Goal: Contribute content: Contribute content

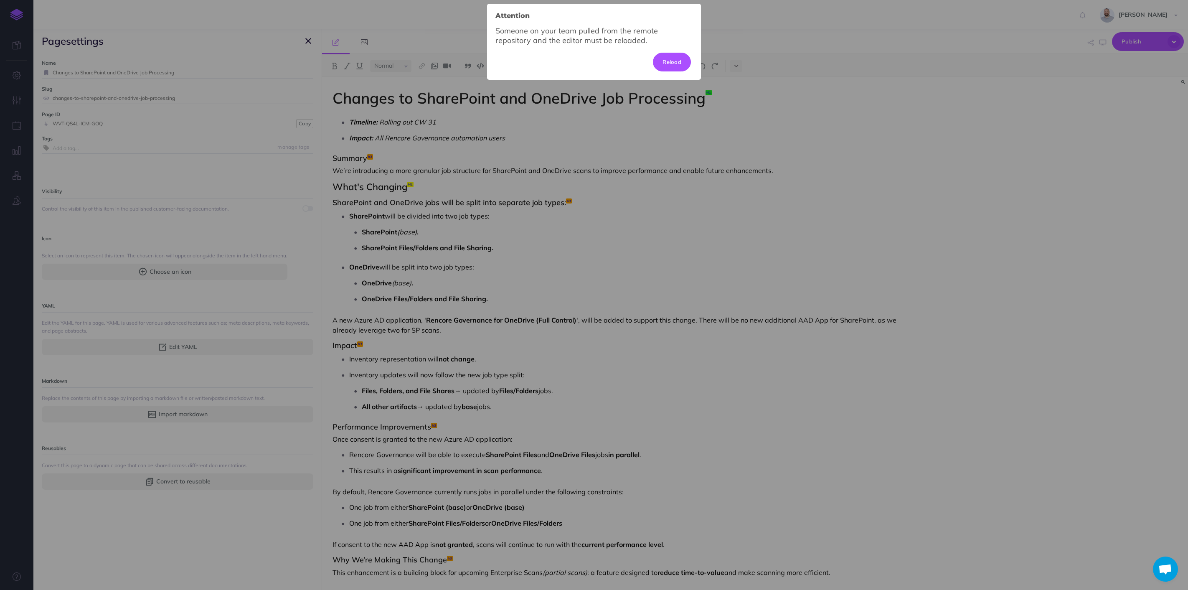
select select "null"
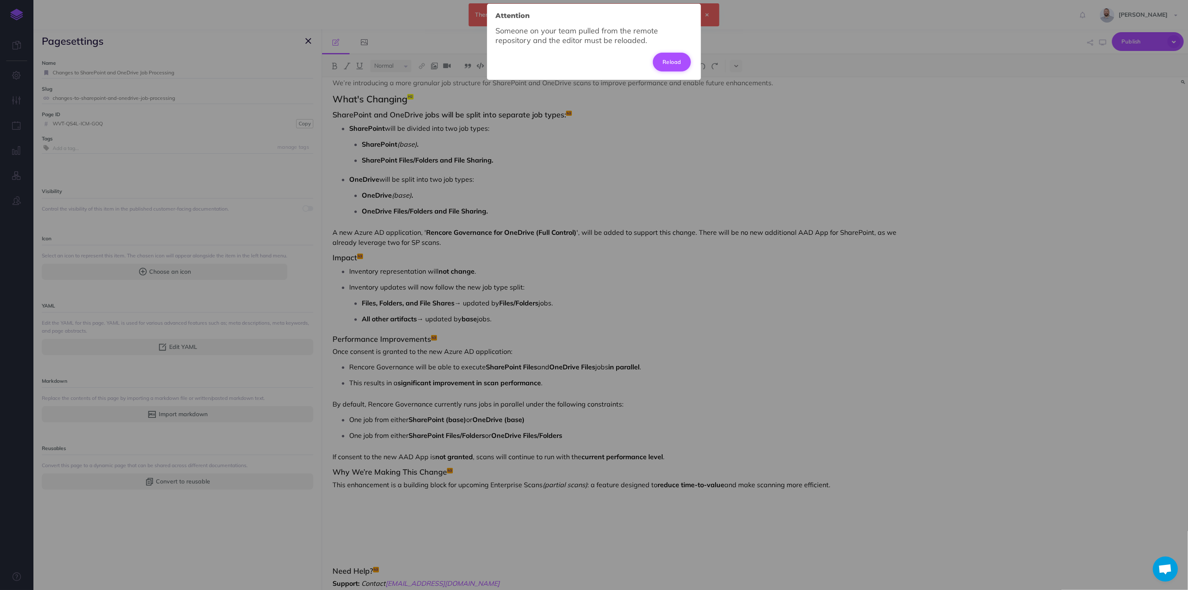
click at [679, 61] on button "Reload" at bounding box center [672, 62] width 38 height 18
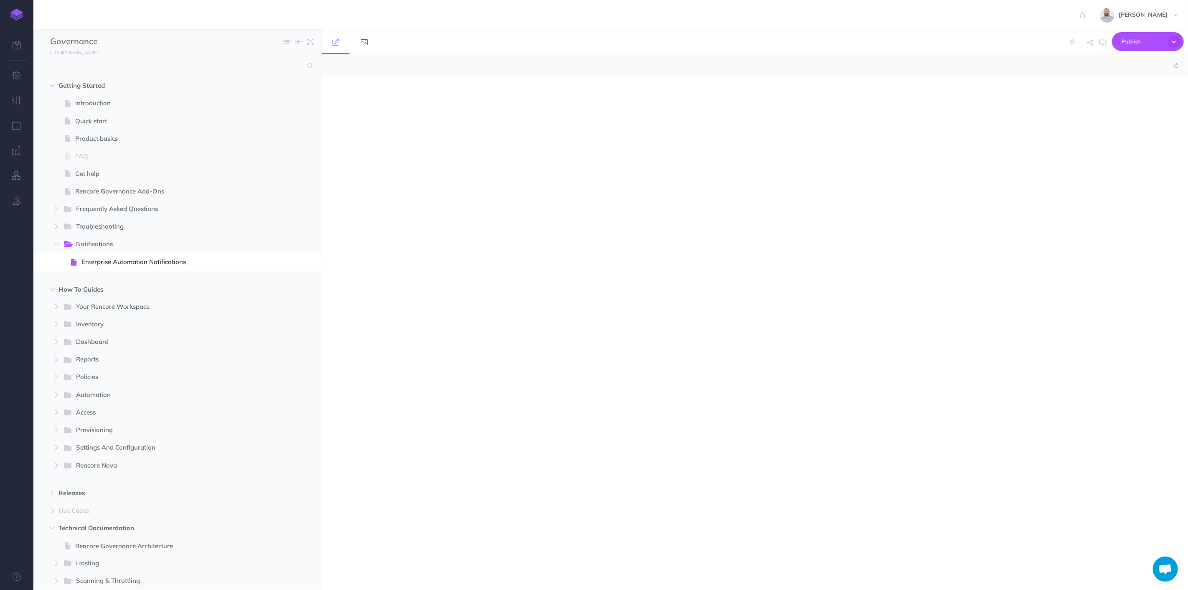
scroll to position [278, 0]
select select "null"
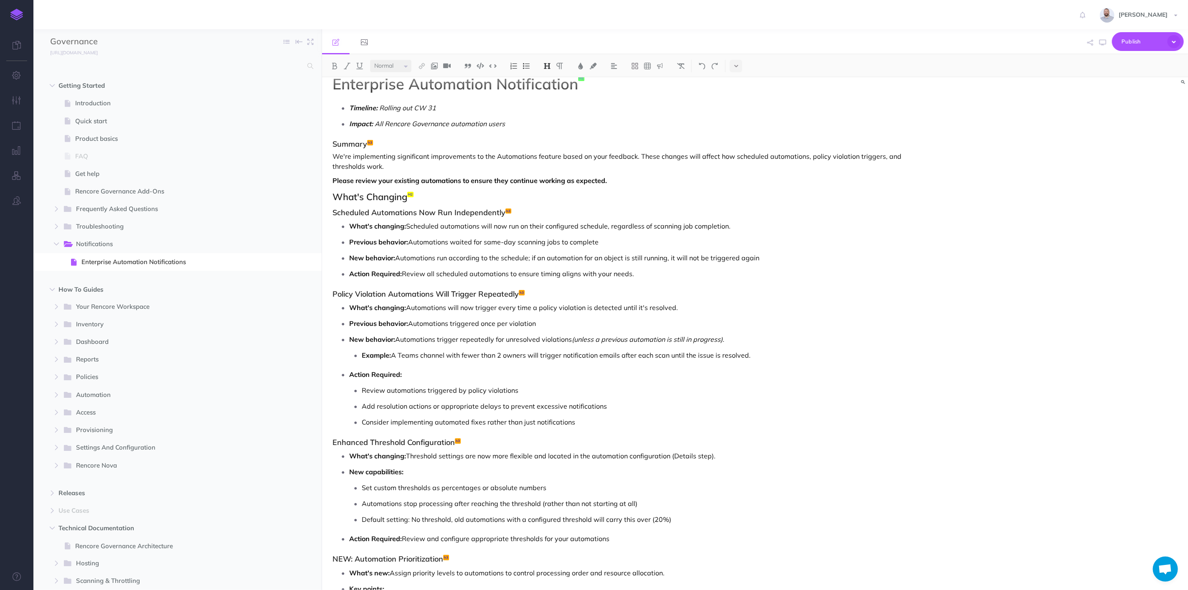
scroll to position [0, 0]
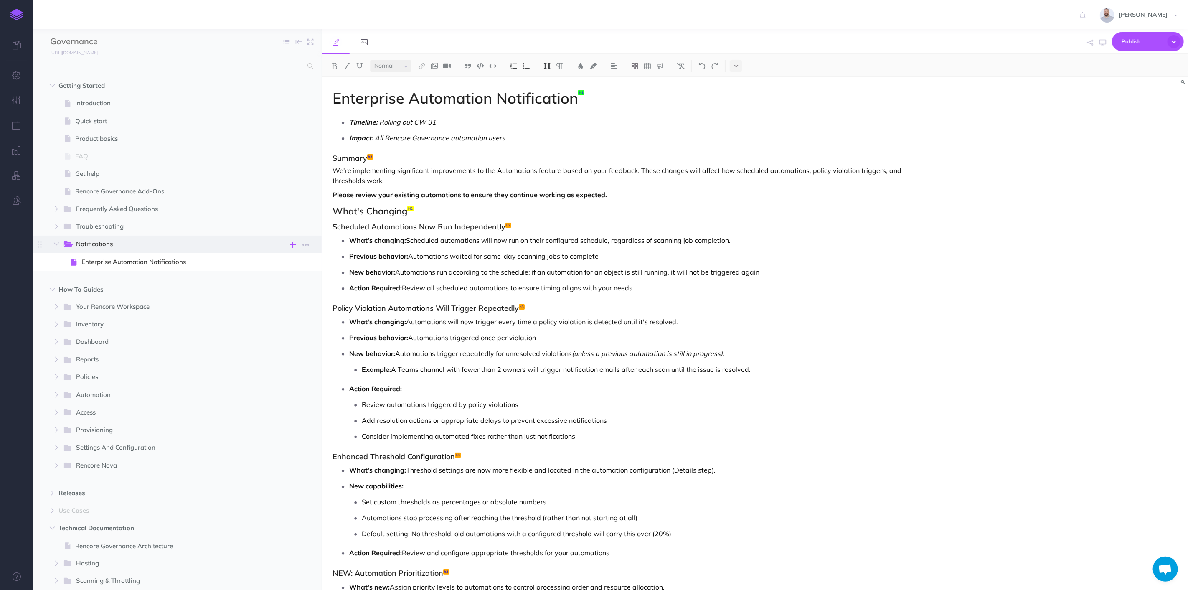
click at [295, 242] on icon "button" at bounding box center [293, 245] width 6 height 10
click at [256, 301] on h4 "New page" at bounding box center [253, 301] width 84 height 6
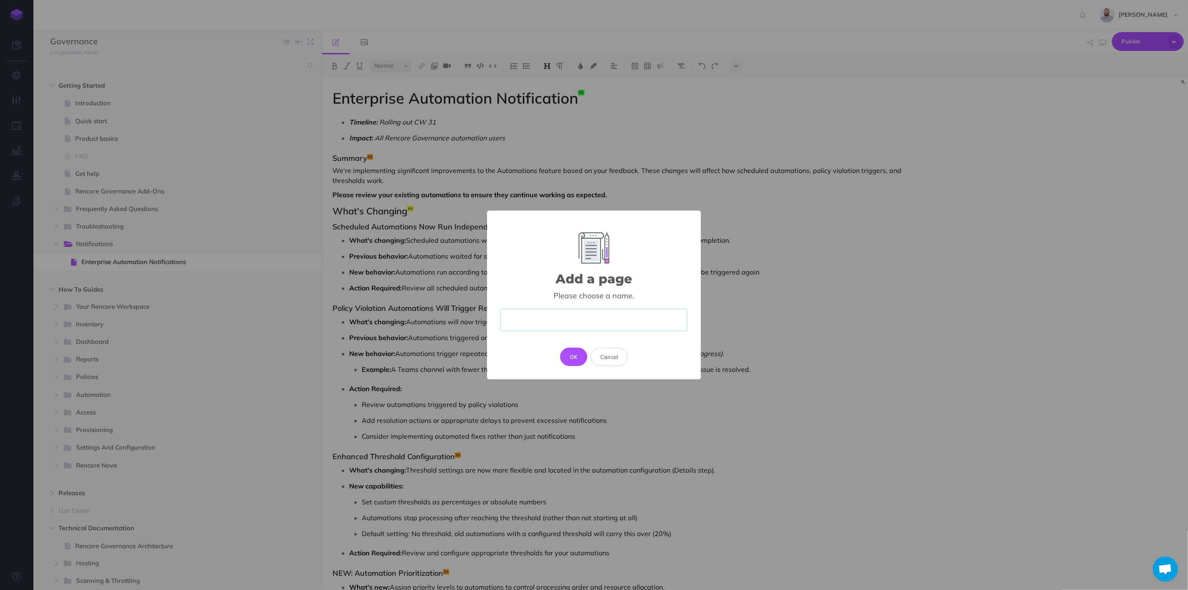
click at [625, 314] on input "text" at bounding box center [594, 320] width 187 height 22
paste input "Enhanced SharePoint and OneDrive Scanning Performance"
type input "Enhanced SharePoint and OneDrive Scanning Performance"
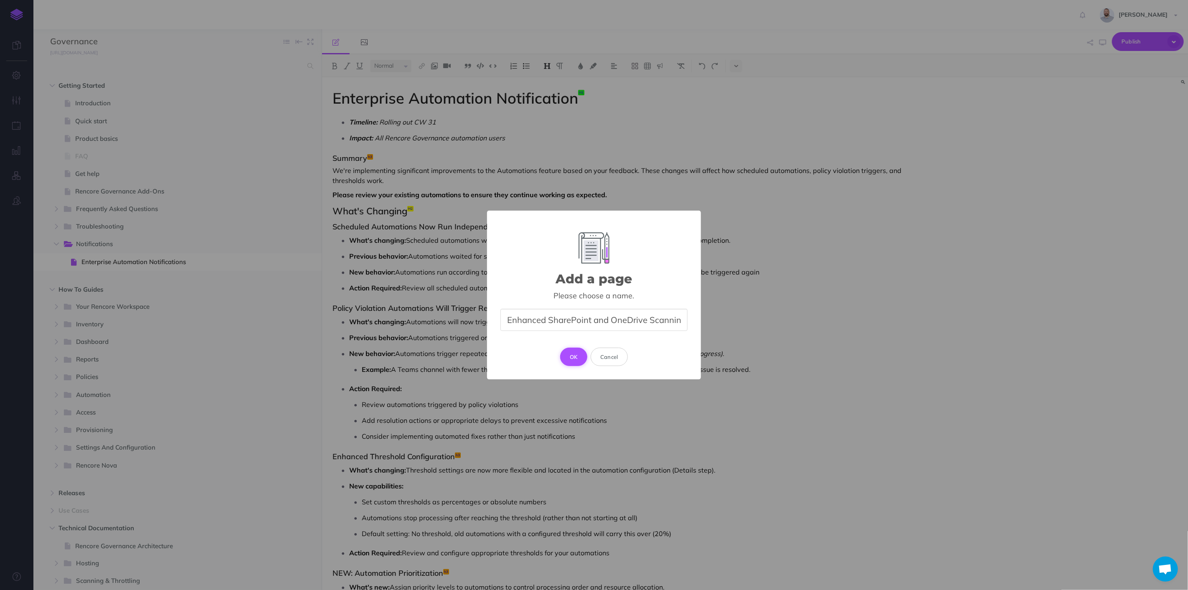
click at [571, 359] on button "OK" at bounding box center [573, 357] width 27 height 18
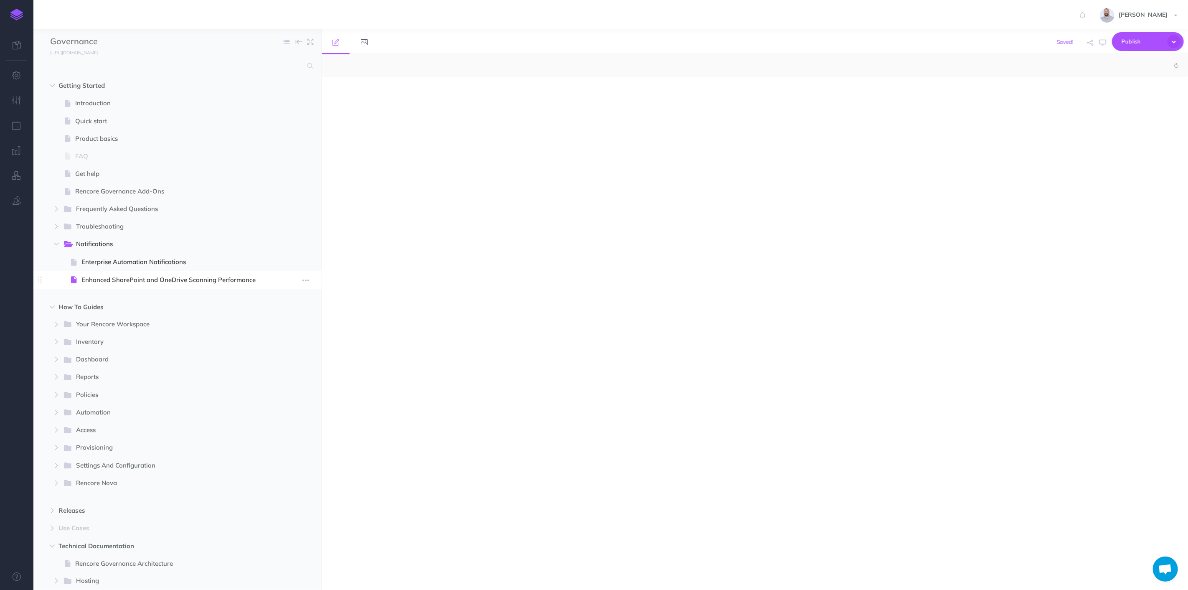
select select "null"
click at [188, 282] on span "Enhanced SharePoint and OneDrive Scanning Performance" at bounding box center [176, 280] width 190 height 10
click at [142, 262] on span "Enterprise Automation Notifications" at bounding box center [176, 262] width 190 height 10
select select "null"
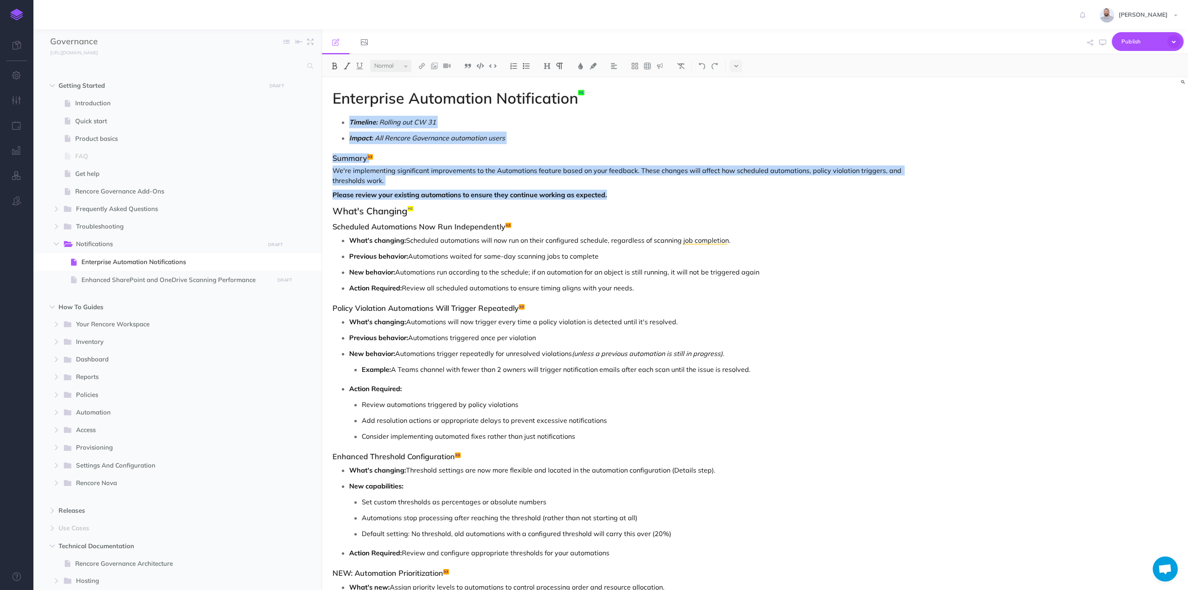
drag, startPoint x: 621, startPoint y: 196, endPoint x: 342, endPoint y: 116, distance: 290.2
click at [342, 116] on div "Enterprise Automation Notification Timeline: Rolling out CW 31 Impact: All Renc…" at bounding box center [625, 400] width 606 height 647
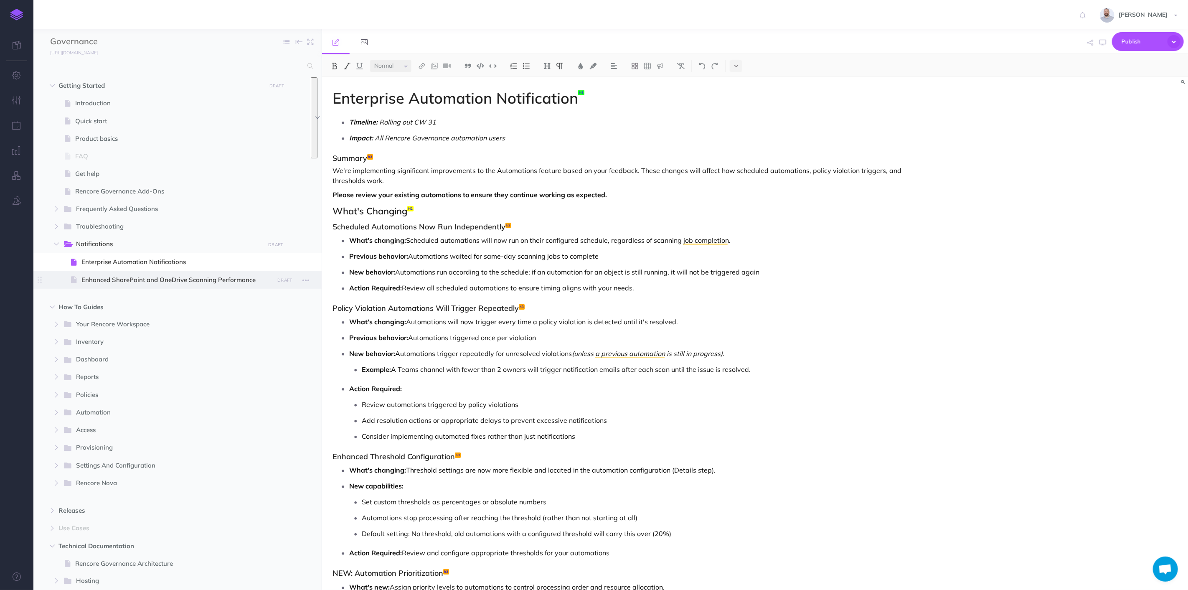
click at [181, 276] on span "Enhanced SharePoint and OneDrive Scanning Performance" at bounding box center [176, 280] width 190 height 10
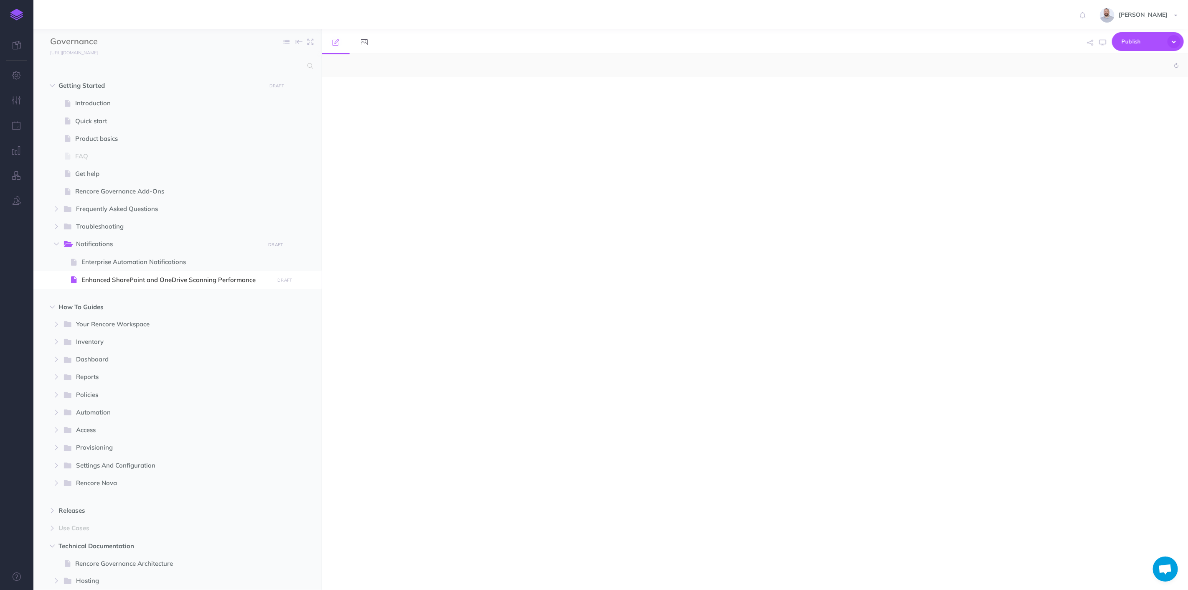
select select "null"
click at [369, 101] on div at bounding box center [625, 329] width 606 height 504
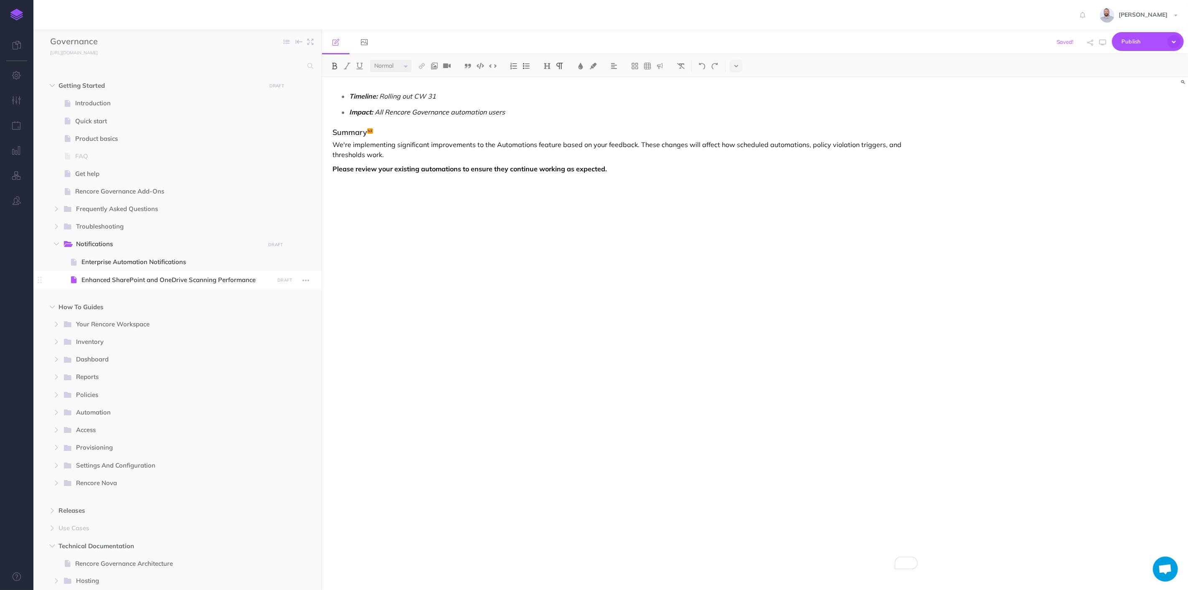
click at [257, 278] on span "Enhanced SharePoint and OneDrive Scanning Performance" at bounding box center [176, 280] width 190 height 10
drag, startPoint x: 256, startPoint y: 279, endPoint x: 82, endPoint y: 278, distance: 173.4
click at [82, 278] on span "Enhanced SharePoint and OneDrive Scanning Performance" at bounding box center [176, 280] width 190 height 10
copy span "Enhanced SharePoint and OneDrive Scanning Performance"
click at [351, 94] on em "Timeline:" at bounding box center [363, 96] width 28 height 8
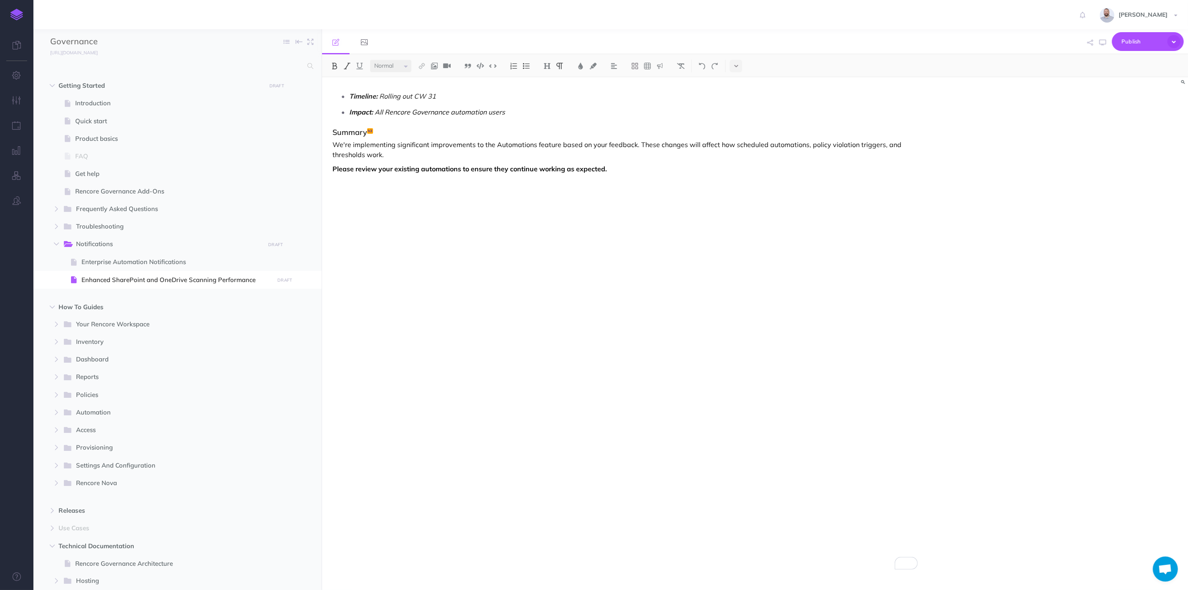
click at [349, 91] on li "Timeline: Rolling out CW 31" at bounding box center [633, 96] width 569 height 13
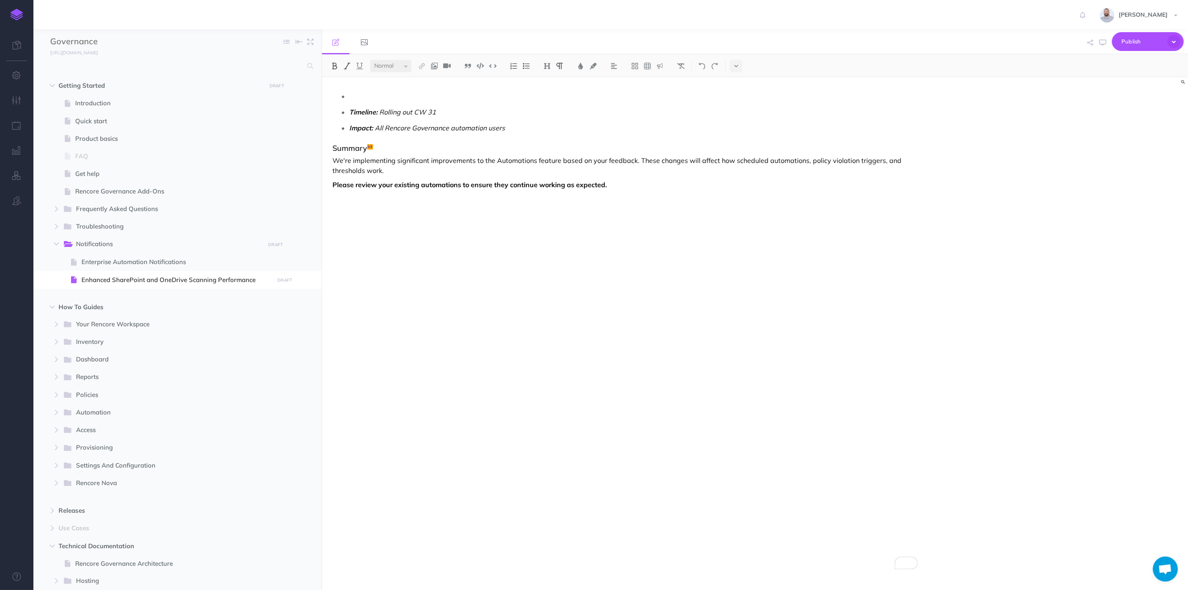
click at [362, 89] on div "Timeline: Rolling out CW 31 Impact: All Rencore Governance automation users Sum…" at bounding box center [625, 329] width 606 height 504
drag, startPoint x: 359, startPoint y: 95, endPoint x: 321, endPoint y: 94, distance: 38.5
click at [321, 94] on div "Governance Collapse all Expand all Expand to root folders [URL][DOMAIN_NAME] Ge…" at bounding box center [610, 309] width 1155 height 561
click at [358, 97] on p "To enrich screen reader interactions, please activate Accessibility in Grammarl…" at bounding box center [633, 96] width 569 height 13
click at [527, 66] on img at bounding box center [527, 66] width 8 height 7
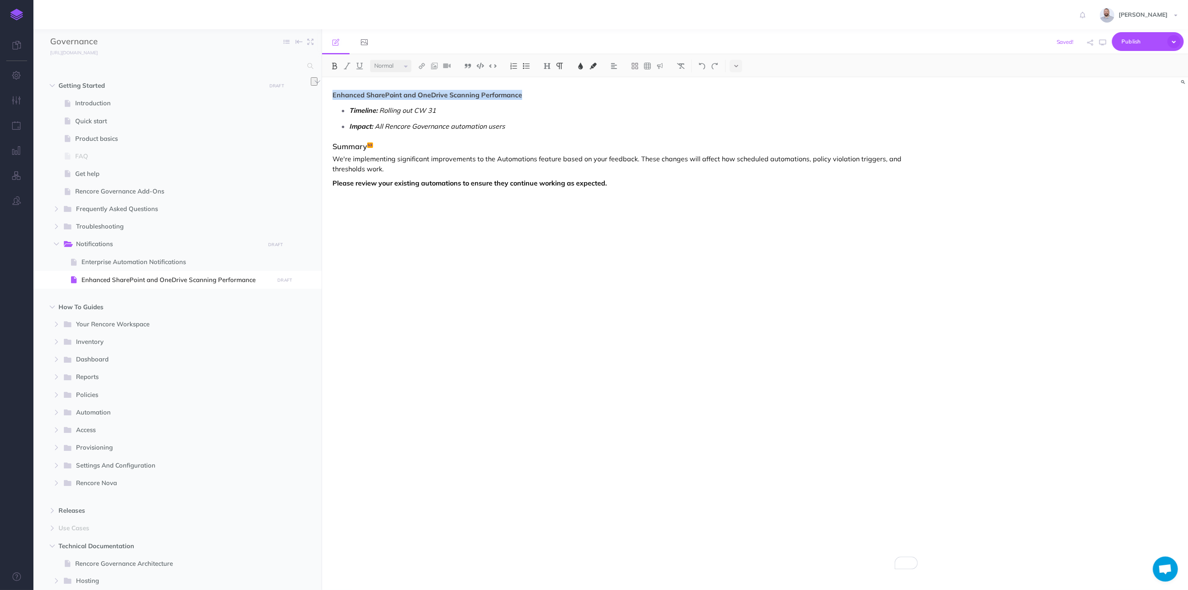
drag, startPoint x: 375, startPoint y: 94, endPoint x: 355, endPoint y: 91, distance: 19.8
click at [525, 95] on div "Enhanced SharePoint and OneDrive Scanning Performance Timeline: Rolling out CW …" at bounding box center [625, 329] width 606 height 504
click at [332, 64] on img at bounding box center [335, 66] width 8 height 7
click at [448, 78] on div "Enhanced SharePoint and OneDrive Scanning Performance Timeline: Rolling out CW …" at bounding box center [625, 329] width 606 height 504
click at [341, 93] on span "Enhanced SharePoint and OneDrive Scanning Performance" at bounding box center [424, 95] width 183 height 8
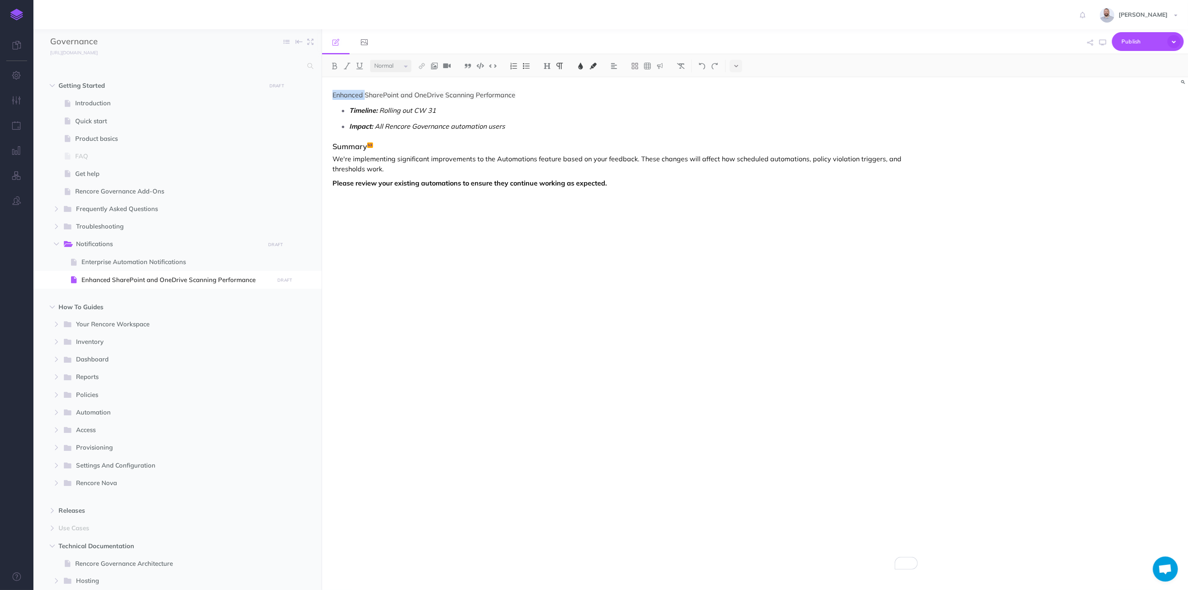
click at [341, 93] on span "Enhanced SharePoint and OneDrive Scanning Performance" at bounding box center [424, 95] width 183 height 8
click at [546, 65] on img at bounding box center [548, 66] width 8 height 7
click at [548, 80] on button "H1" at bounding box center [547, 80] width 13 height 13
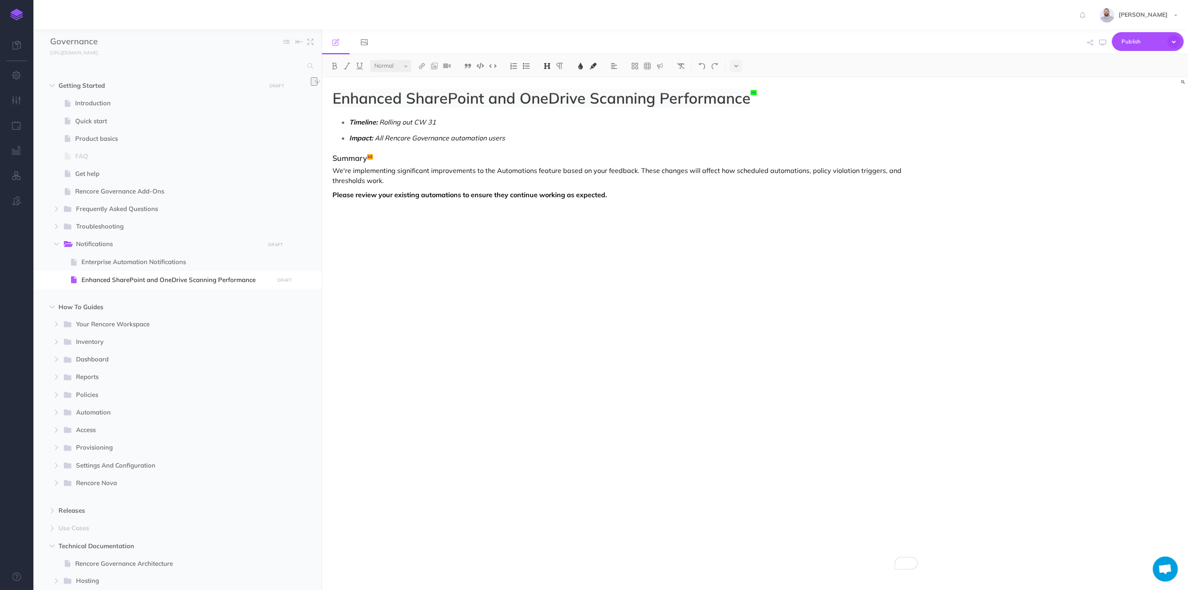
click at [567, 132] on p "Impact: All Rencore Governance automation users" at bounding box center [633, 138] width 569 height 13
click at [161, 262] on span "Enterprise Automation Notifications" at bounding box center [176, 262] width 190 height 10
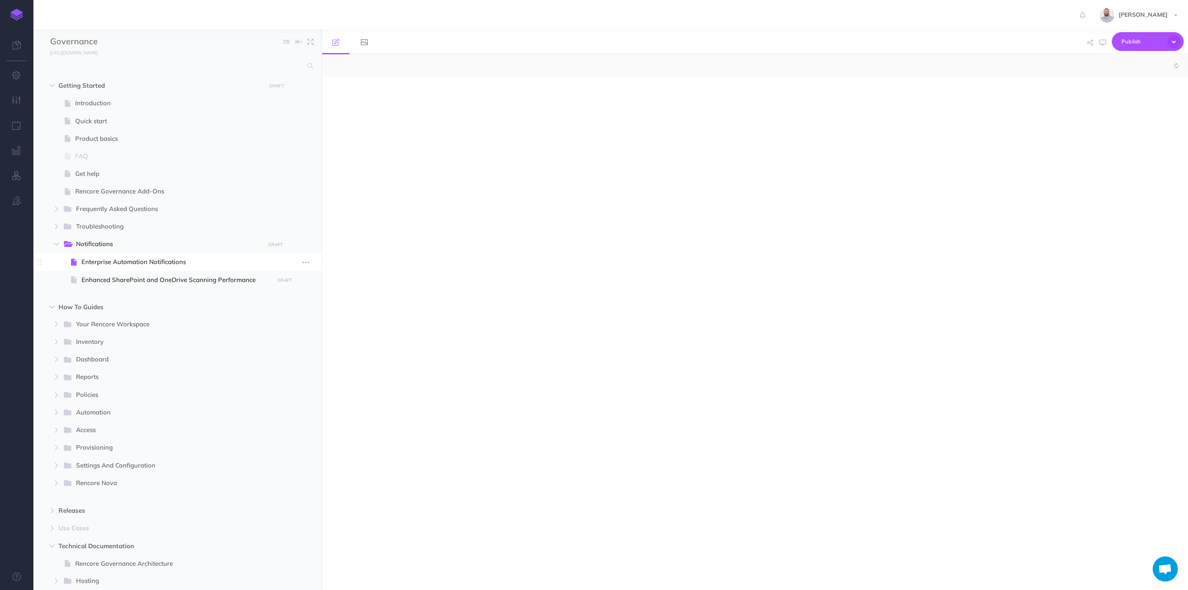
select select "null"
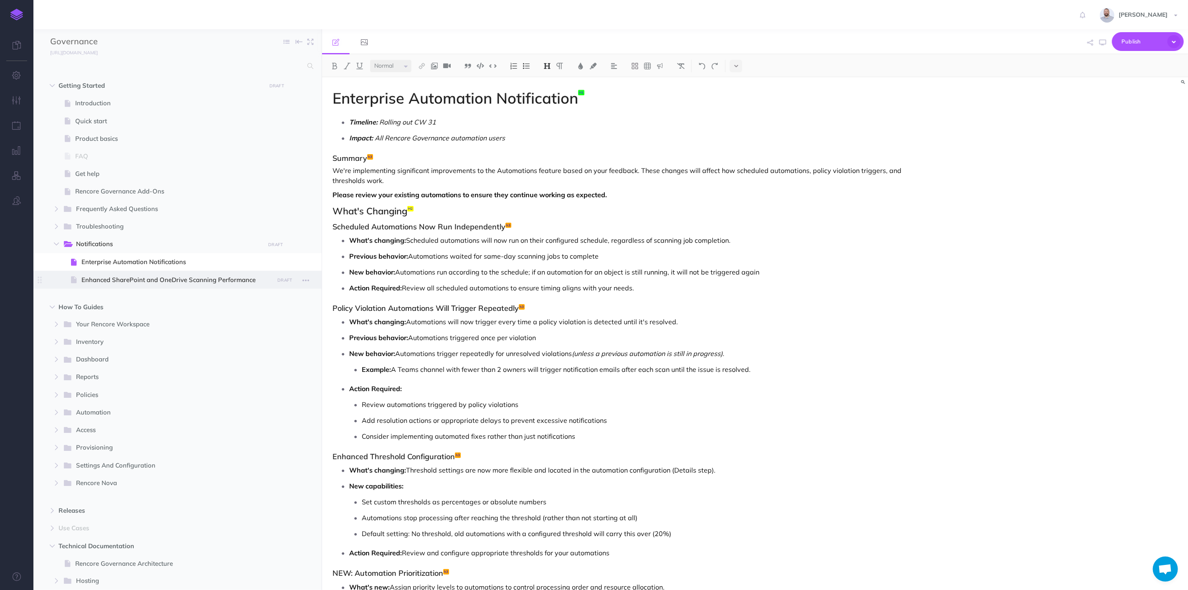
click at [153, 275] on span "Enhanced SharePoint and OneDrive Scanning Performance" at bounding box center [176, 280] width 190 height 10
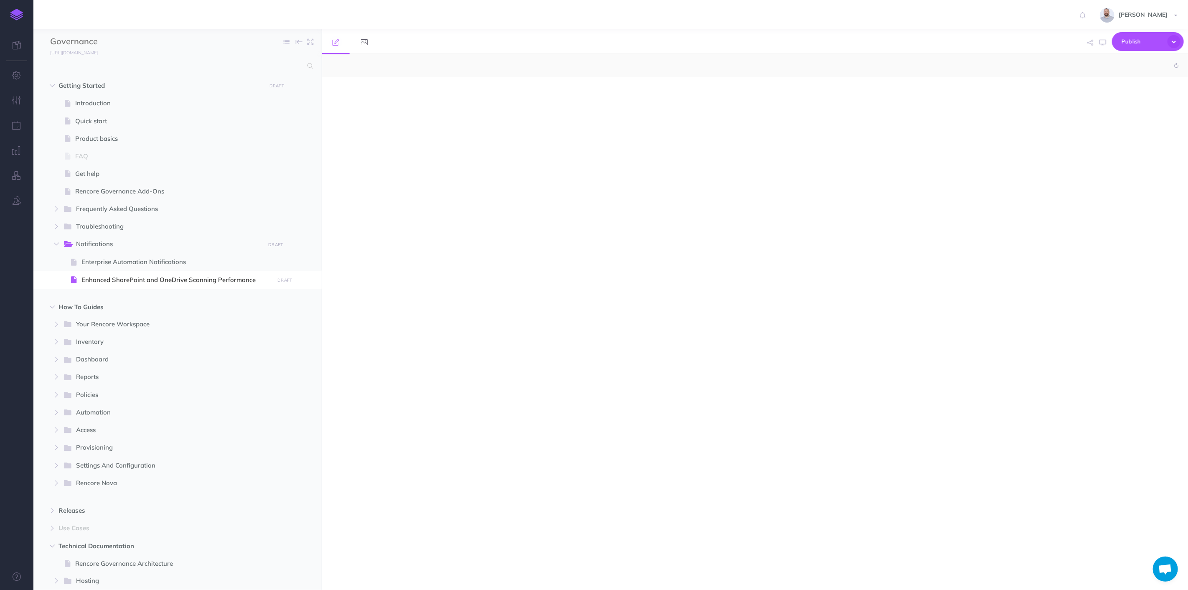
select select "null"
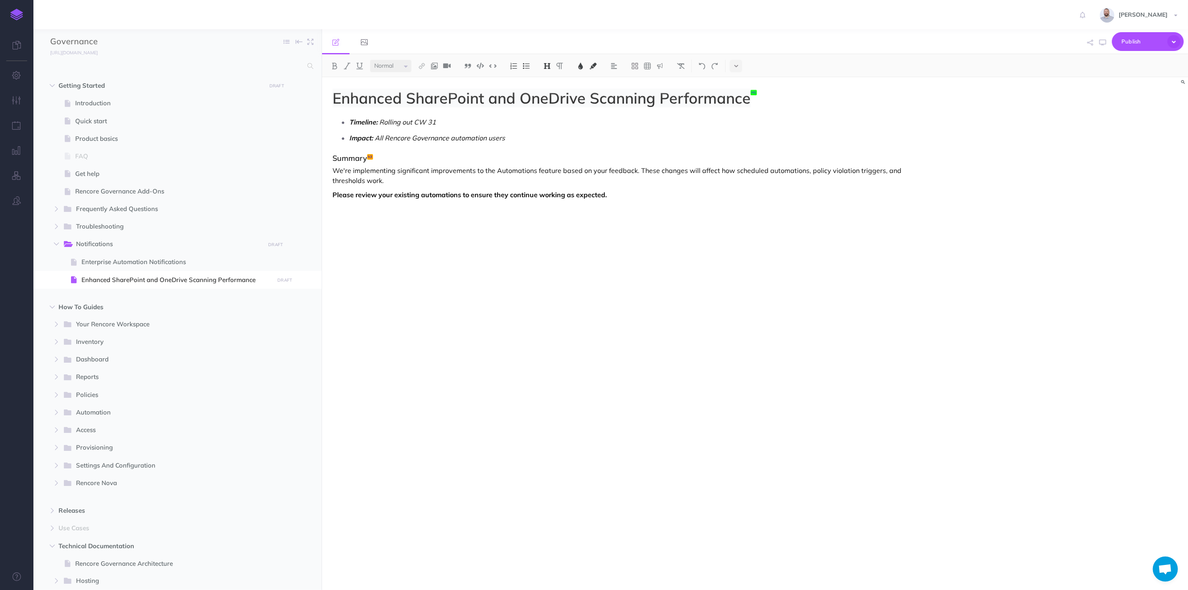
click at [391, 229] on div "Enhanced SharePoint and OneDrive Scanning Performance Timeline: Rolling out CW …" at bounding box center [625, 329] width 606 height 504
click at [703, 190] on p "Please review your existing automations to ensure they continue working as expe…" at bounding box center [625, 195] width 585 height 10
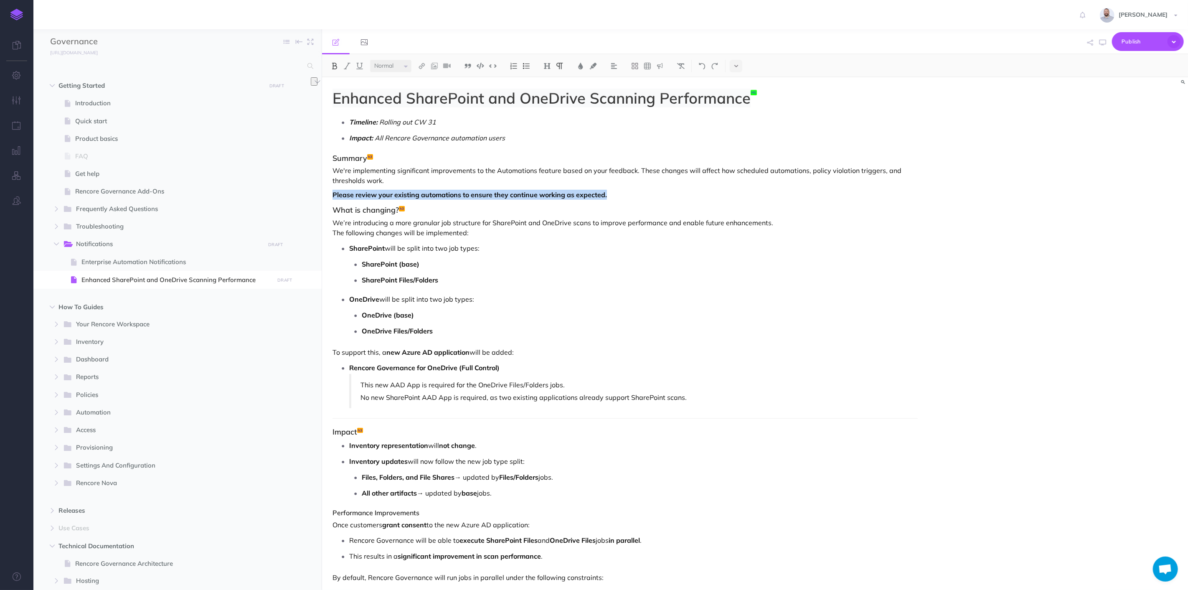
drag, startPoint x: 616, startPoint y: 197, endPoint x: 329, endPoint y: 187, distance: 286.8
click at [329, 187] on div "Enhanced SharePoint and OneDrive Scanning Performance Timeline: Rolling out CW …" at bounding box center [625, 419] width 606 height 685
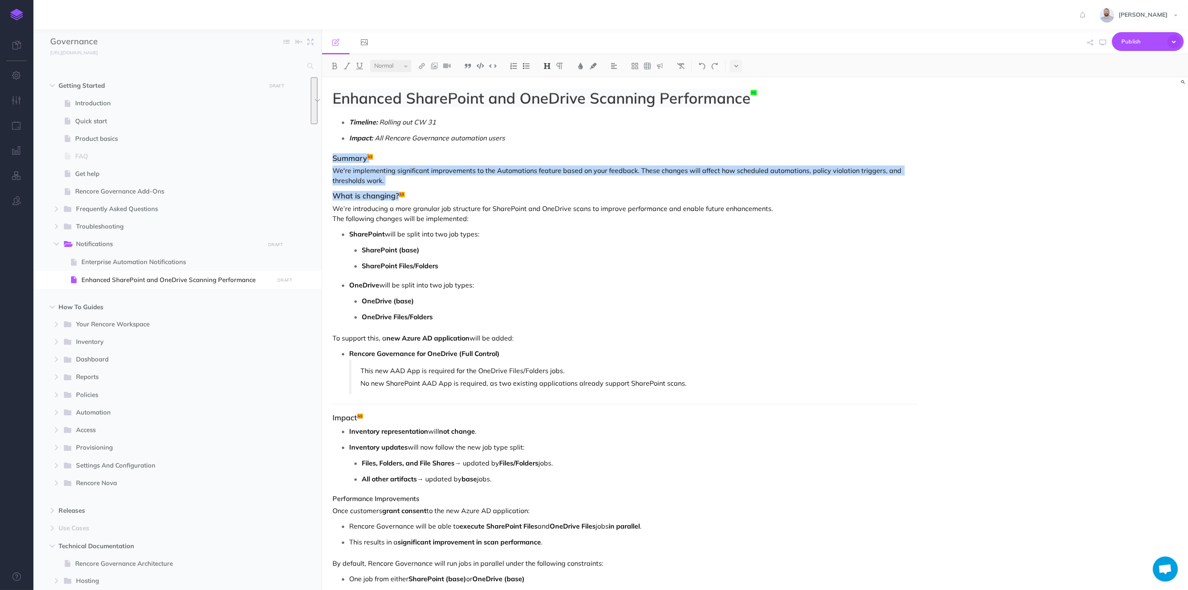
drag, startPoint x: 422, startPoint y: 194, endPoint x: 328, endPoint y: 160, distance: 99.1
click at [328, 160] on div "Enhanced SharePoint and OneDrive Scanning Performance Timeline: Rolling out CW …" at bounding box center [625, 412] width 606 height 671
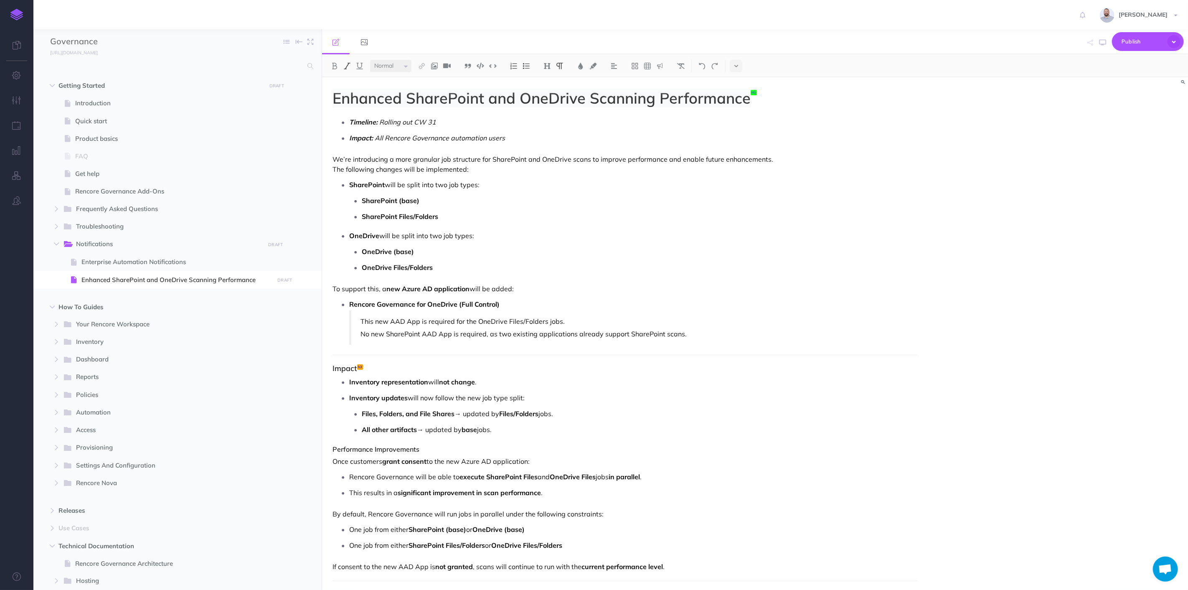
click at [329, 158] on div "Enhanced SharePoint and OneDrive Scanning Performance Timeline: Rolling out CW …" at bounding box center [625, 388] width 606 height 622
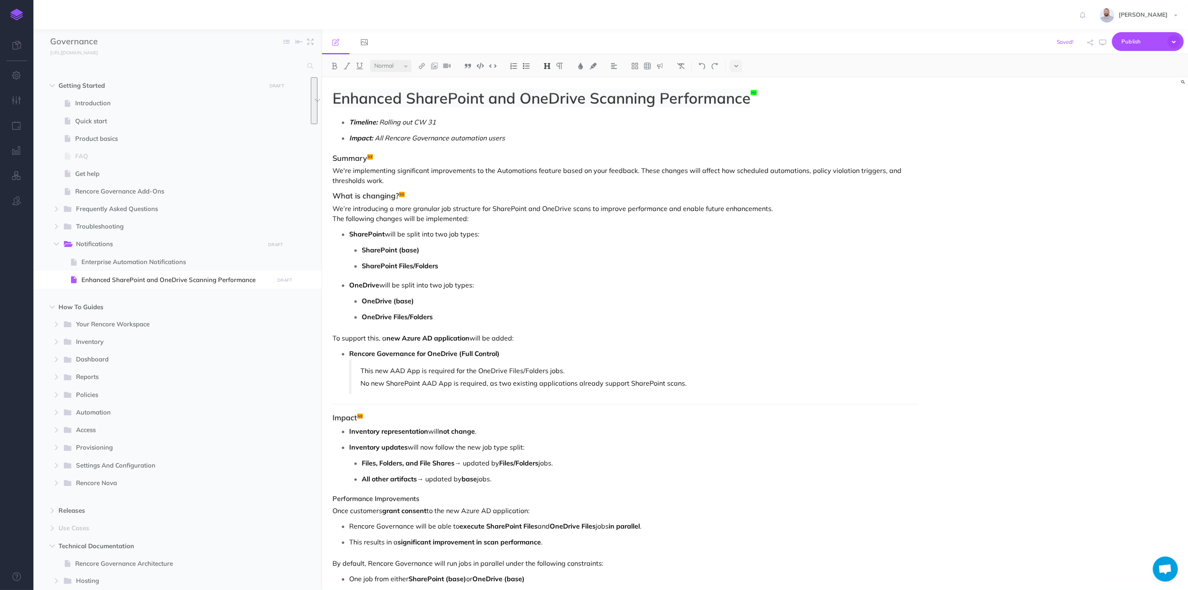
click at [405, 160] on h3 "Summary" at bounding box center [625, 158] width 585 height 8
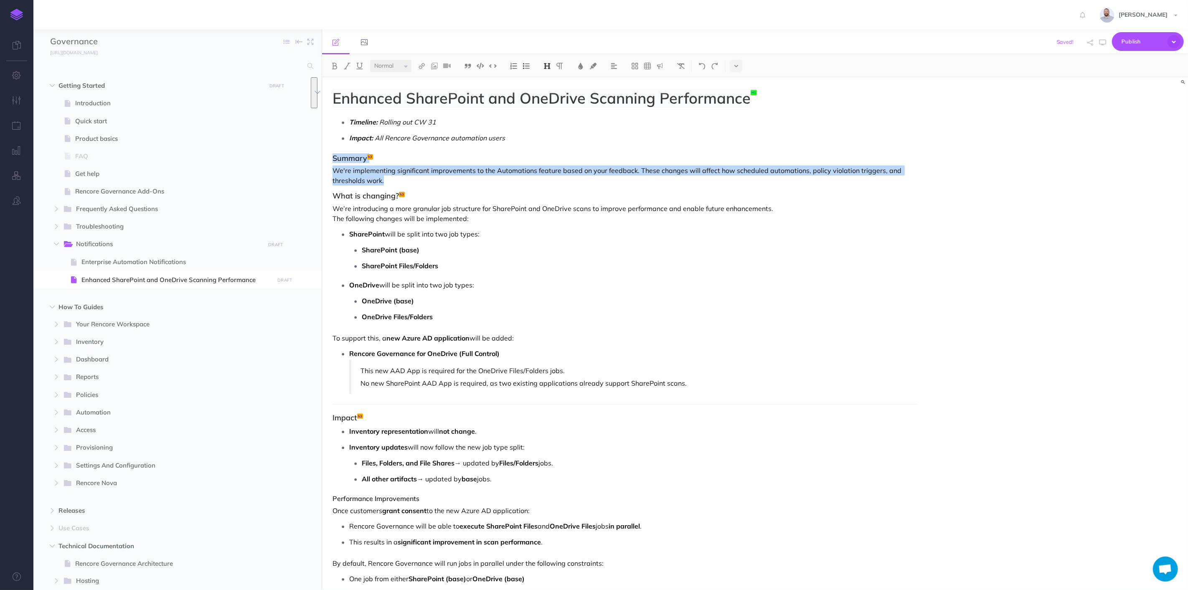
drag, startPoint x: 396, startPoint y: 180, endPoint x: 324, endPoint y: 160, distance: 74.4
click at [324, 160] on body "Toggle Navigation [PERSON_NAME] Settings Account Settings Teams Create Team Ren…" at bounding box center [594, 295] width 1188 height 590
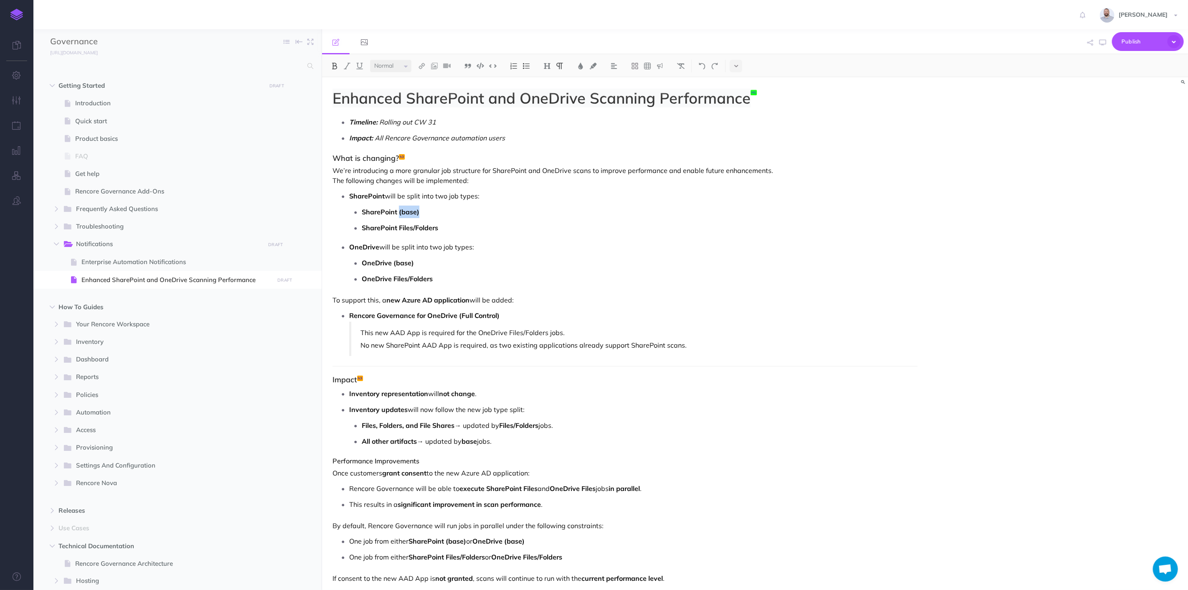
drag, startPoint x: 399, startPoint y: 212, endPoint x: 430, endPoint y: 212, distance: 30.1
click at [430, 212] on p "SharePoint (base)" at bounding box center [640, 212] width 556 height 13
click at [332, 61] on button at bounding box center [334, 66] width 13 height 13
click at [347, 64] on img at bounding box center [347, 66] width 8 height 7
drag, startPoint x: 394, startPoint y: 262, endPoint x: 429, endPoint y: 261, distance: 35.1
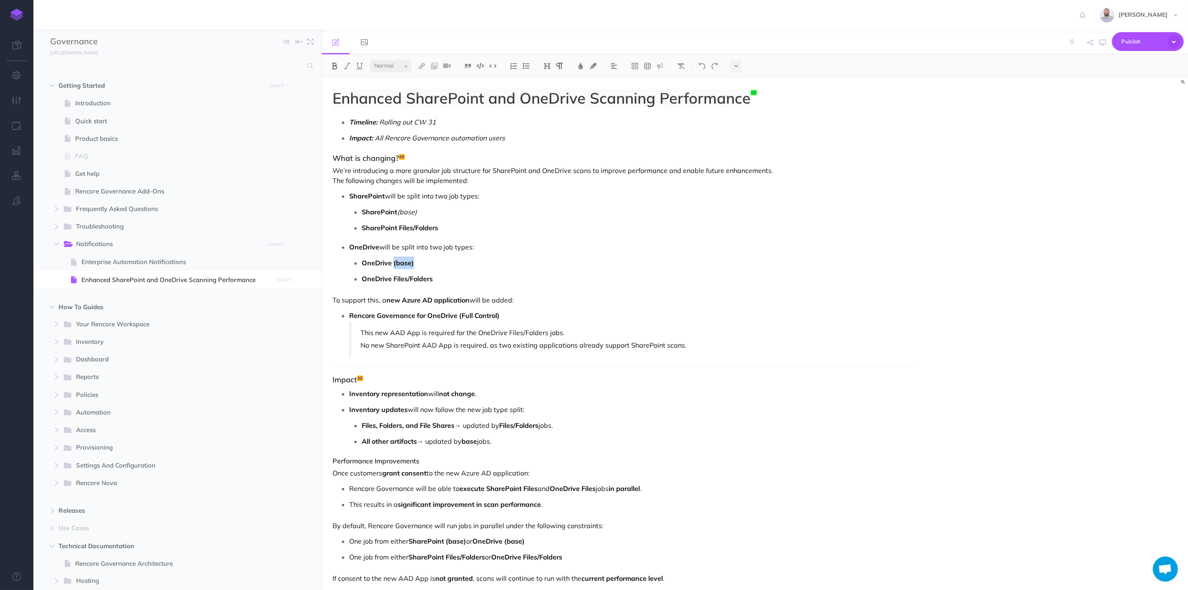
click at [429, 261] on p "OneDrive (base)" at bounding box center [640, 263] width 556 height 13
click at [334, 65] on img at bounding box center [335, 66] width 8 height 7
click at [348, 66] on img at bounding box center [347, 66] width 8 height 7
click at [506, 280] on p "OneDrive Files/Folders" at bounding box center [640, 278] width 556 height 13
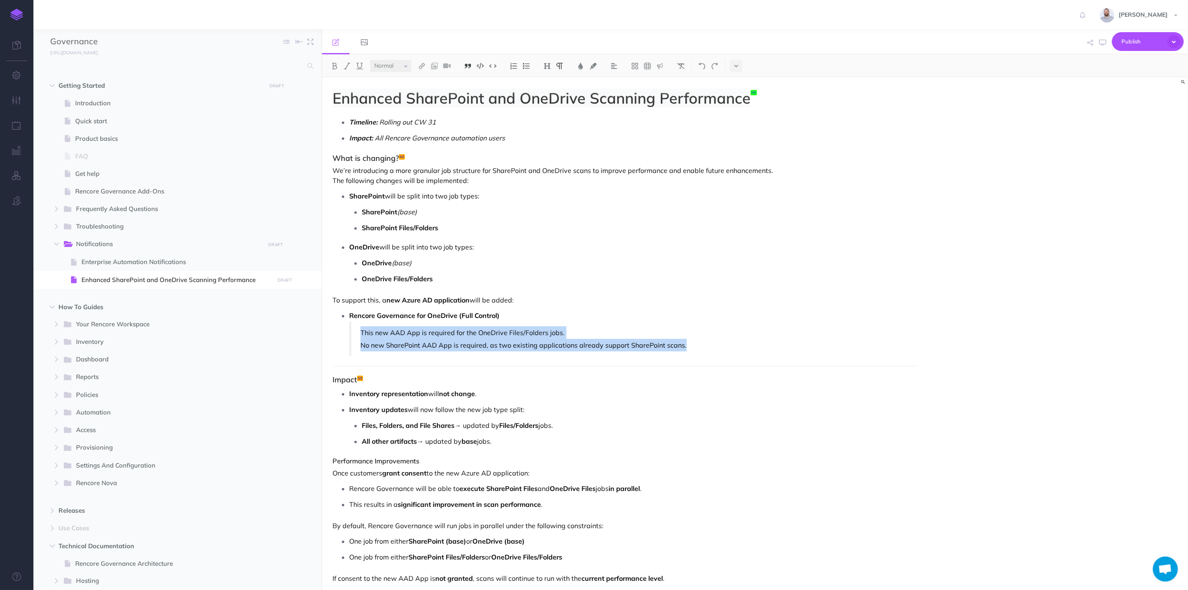
drag, startPoint x: 358, startPoint y: 333, endPoint x: 697, endPoint y: 347, distance: 339.2
click at [697, 347] on blockquote "This new AAD App is required for the OneDrive Files/Folders jobs. No new ShareP…" at bounding box center [633, 339] width 569 height 34
click at [470, 65] on img at bounding box center [468, 66] width 8 height 7
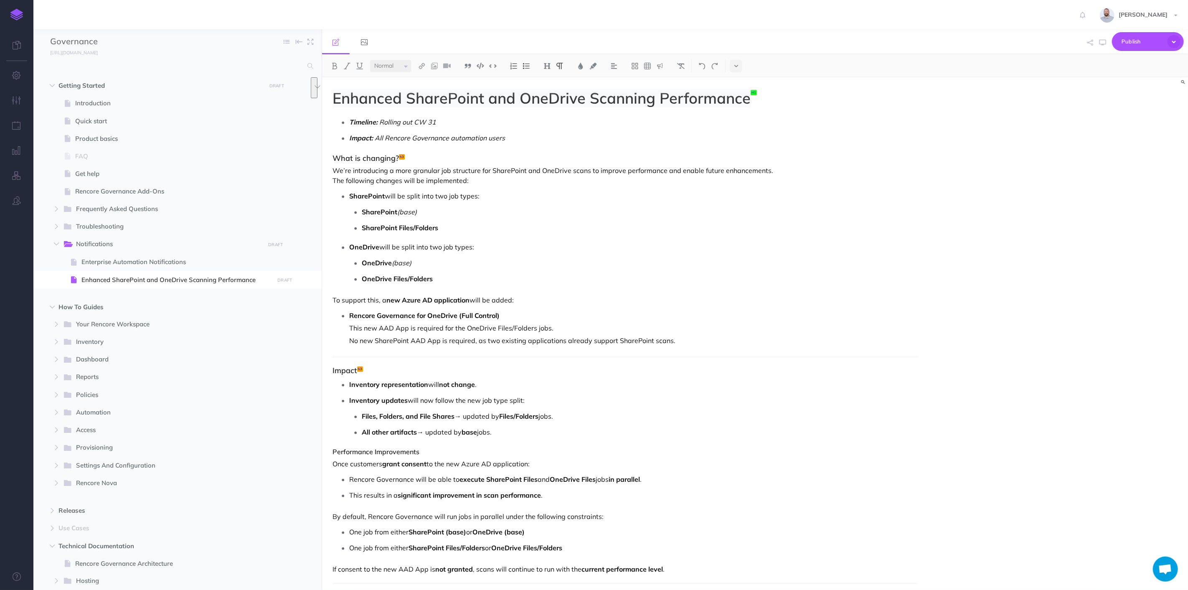
click at [628, 319] on p "Rencore Governance for OneDrive (Full Control)" at bounding box center [633, 315] width 569 height 13
click at [587, 327] on p "This new AAD App is required for the OneDrive Files/Folders jobs. No new ShareP…" at bounding box center [633, 334] width 569 height 25
drag, startPoint x: 682, startPoint y: 341, endPoint x: 346, endPoint y: 343, distance: 335.5
click at [346, 343] on ul "Rencore Governance for OneDrive (Full Control) This new AAD App is required for…" at bounding box center [627, 328] width 581 height 38
click at [659, 66] on img at bounding box center [660, 66] width 8 height 7
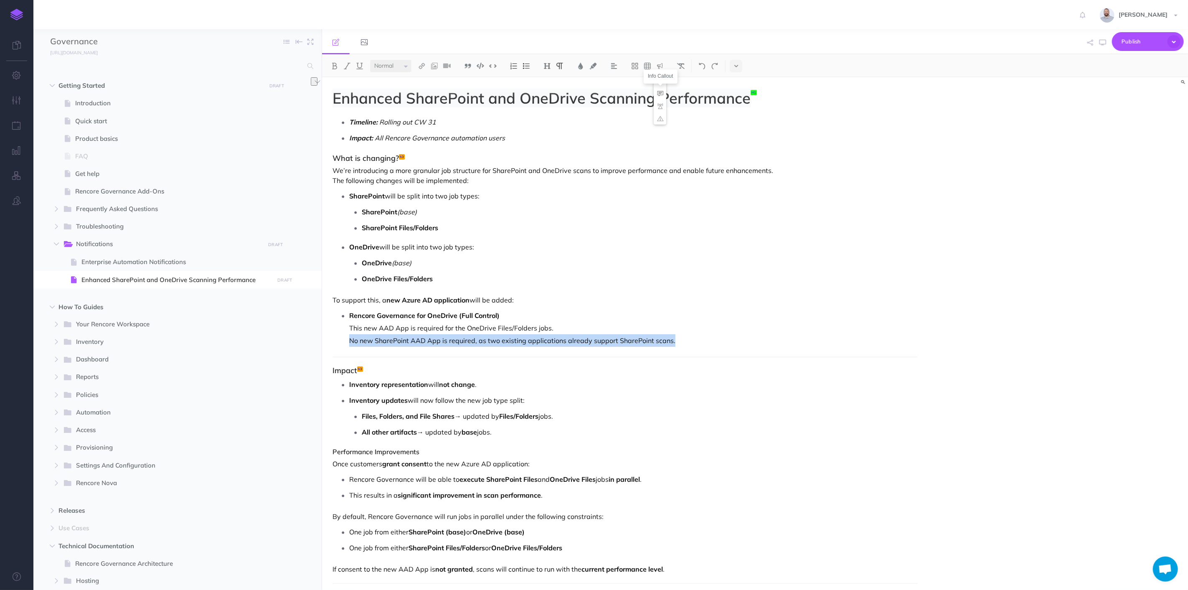
click at [661, 92] on img at bounding box center [660, 93] width 8 height 7
click at [620, 301] on p "To support this, a new Azure AD application will be added:" at bounding box center [625, 300] width 585 height 10
click at [522, 313] on p "Rencore Governance for OneDrive (Full Control)" at bounding box center [633, 315] width 569 height 13
click at [566, 298] on p "To support this, a new Azure AD application will be added:" at bounding box center [625, 300] width 585 height 10
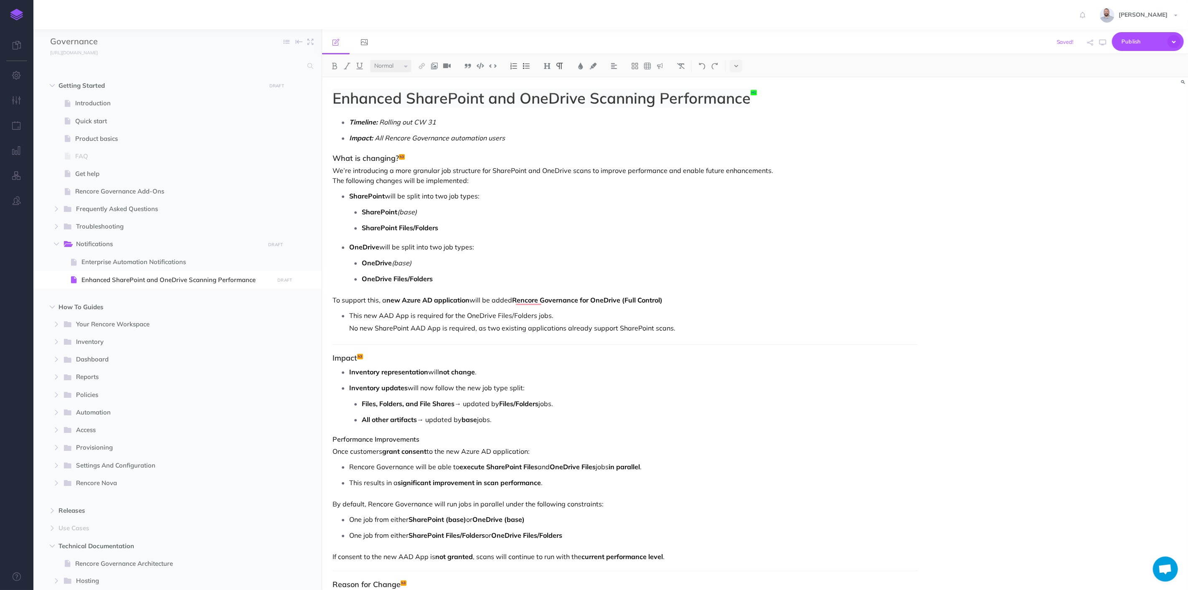
click at [673, 297] on p "To support this, a new Azure AD application will be added Rencore Governance fo…" at bounding box center [625, 300] width 585 height 10
click at [568, 319] on p "This new AAD App is required for the OneDrive Files/Folders jobs. No new ShareP…" at bounding box center [633, 321] width 569 height 25
click at [496, 359] on h3 "Impact" at bounding box center [625, 361] width 585 height 8
drag, startPoint x: 373, startPoint y: 154, endPoint x: 402, endPoint y: 155, distance: 29.3
click at [402, 155] on div "Enhanced SharePoint and OneDrive Scanning Performance Timeline: Rolling out CW …" at bounding box center [625, 384] width 606 height 615
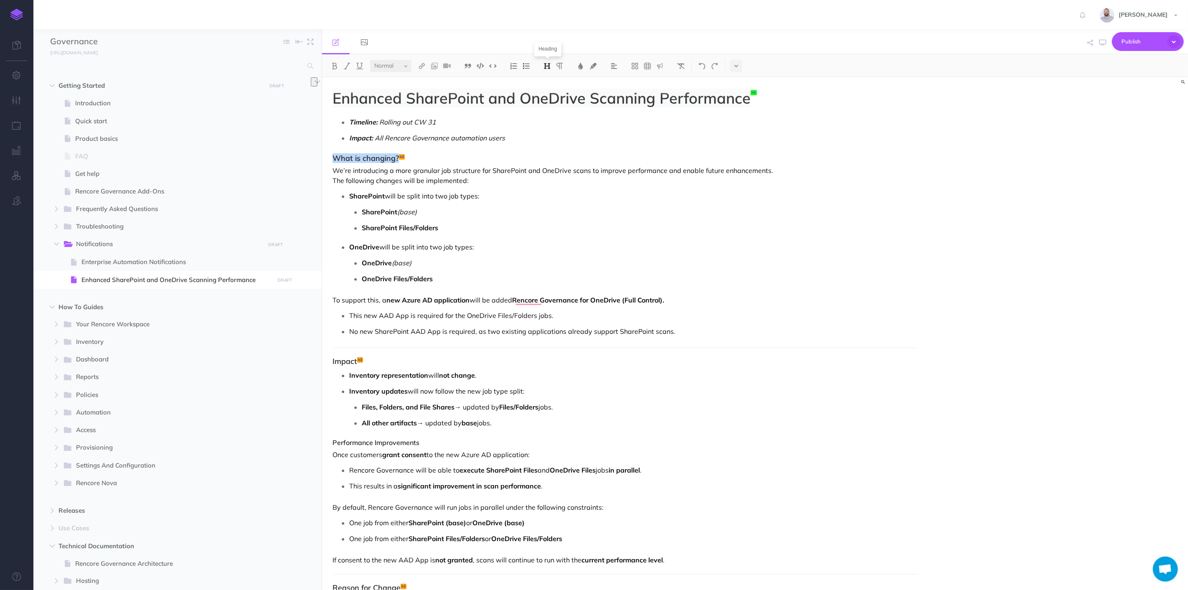
click at [547, 64] on img at bounding box center [548, 66] width 8 height 7
click at [549, 92] on button "H2" at bounding box center [547, 93] width 13 height 13
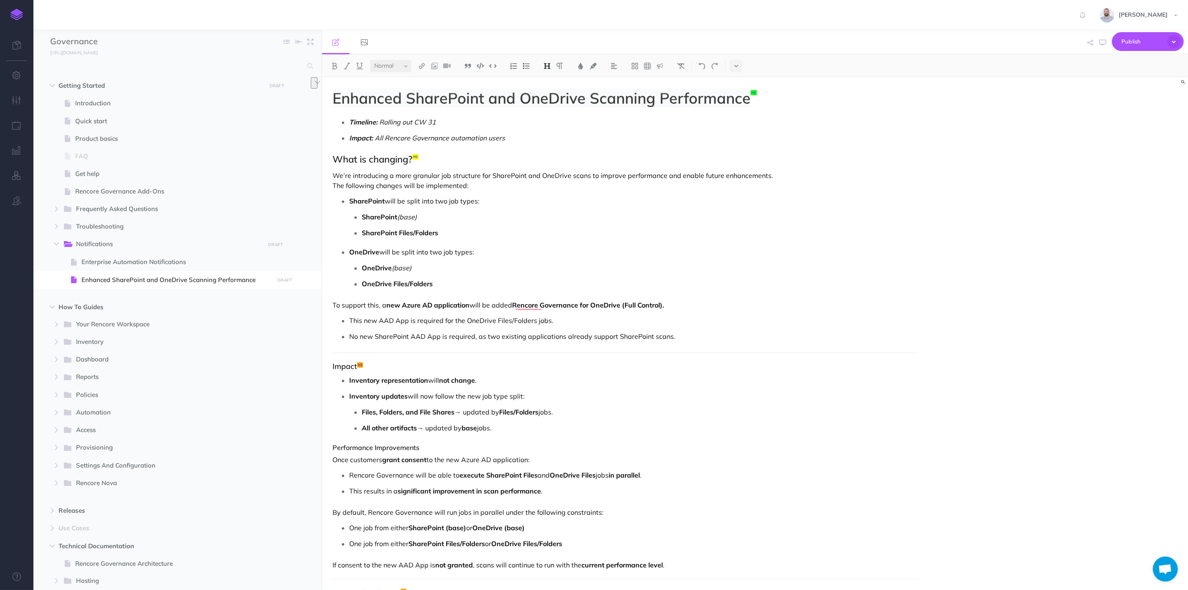
click at [555, 141] on p "Impact: All Rencore Governance automation users" at bounding box center [633, 138] width 569 height 13
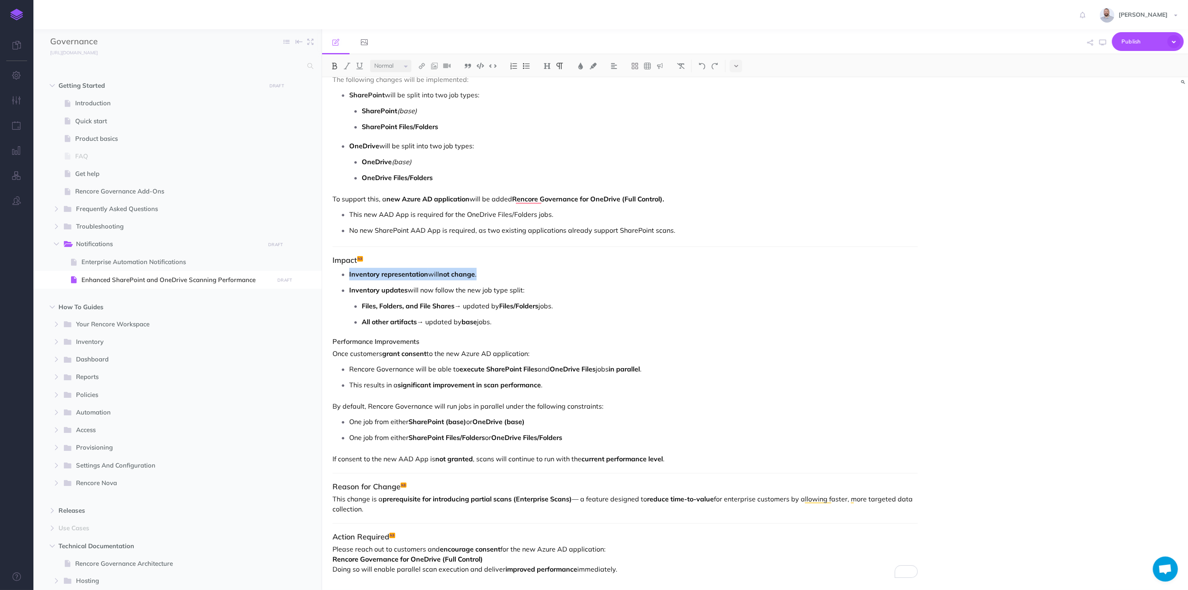
drag, startPoint x: 348, startPoint y: 272, endPoint x: 493, endPoint y: 272, distance: 144.6
click at [493, 272] on li "Inventory representation will not change ." at bounding box center [633, 274] width 569 height 13
click at [335, 64] on img at bounding box center [335, 66] width 8 height 7
click at [559, 293] on p "Inventory updates will now follow the new job type split:" at bounding box center [633, 290] width 569 height 13
drag, startPoint x: 348, startPoint y: 287, endPoint x: 412, endPoint y: 289, distance: 63.5
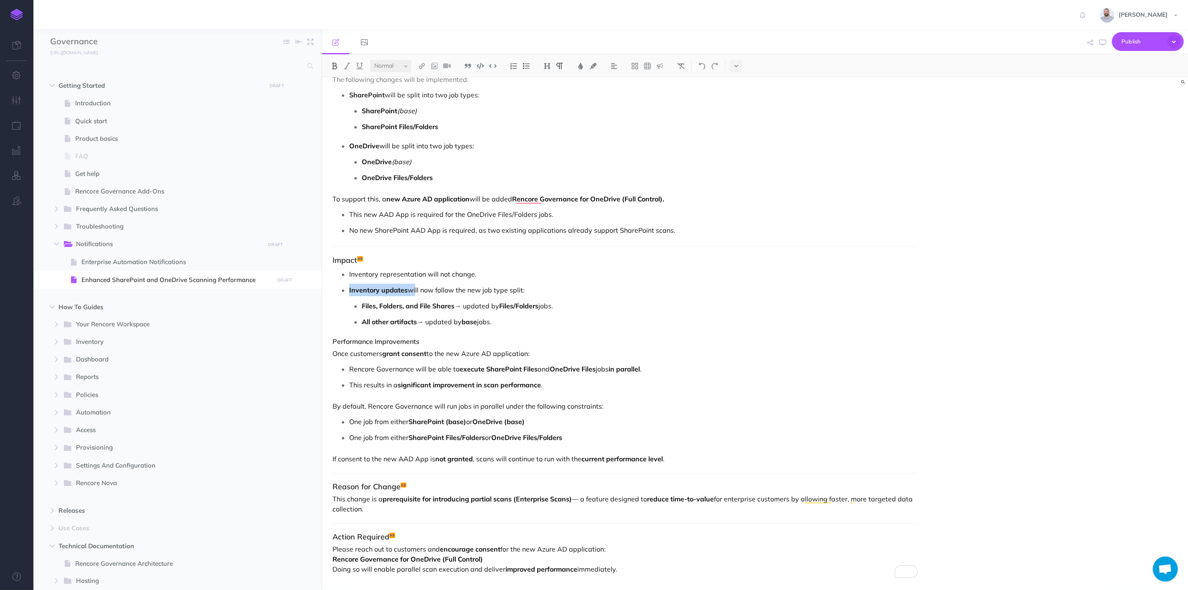
click at [412, 289] on li "Inventory updates will now follow the new job type split: Files, Folders, and F…" at bounding box center [633, 306] width 569 height 44
click at [334, 64] on img at bounding box center [335, 66] width 8 height 7
click at [529, 282] on ul "Inventory representation will not change. Inventory updates will now follow the…" at bounding box center [627, 298] width 581 height 60
drag, startPoint x: 421, startPoint y: 340, endPoint x: 331, endPoint y: 339, distance: 90.3
click at [331, 339] on div "Enhanced SharePoint and OneDrive Scanning Performance Timeline: Rolling out CW …" at bounding box center [625, 281] width 606 height 620
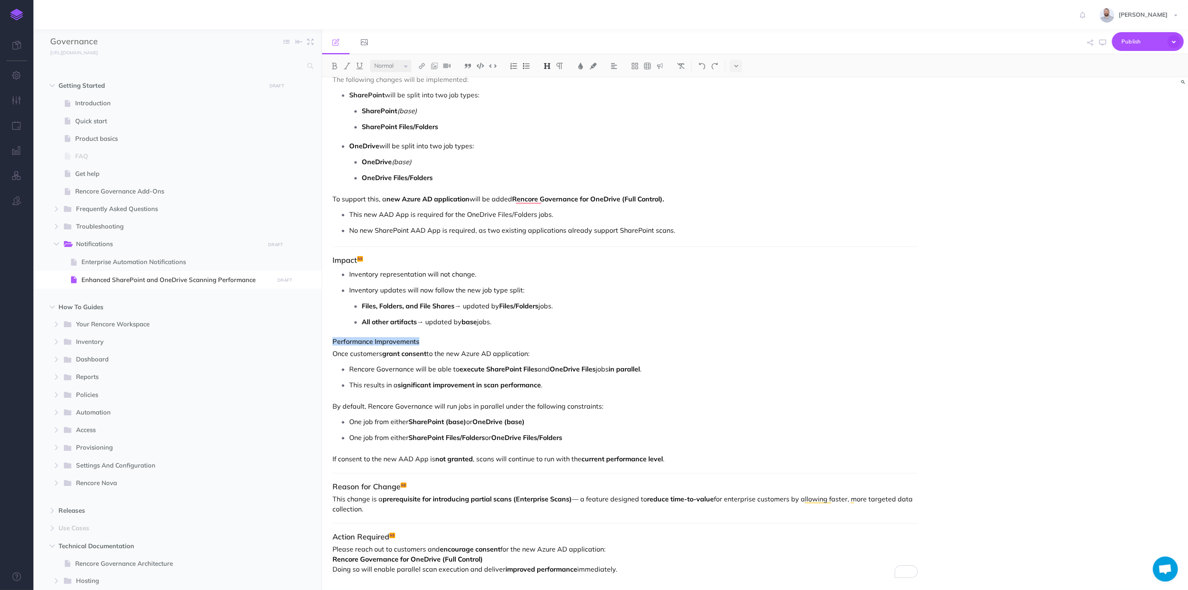
click at [550, 63] on img at bounding box center [548, 66] width 8 height 7
click at [547, 118] on button "H4" at bounding box center [547, 118] width 13 height 13
click at [532, 336] on div "Enhanced SharePoint and OneDrive Scanning Performance Timeline: Rolling out CW …" at bounding box center [625, 282] width 606 height 623
click at [349, 389] on li "This results in a significant improvement in scan performance ." at bounding box center [633, 388] width 569 height 13
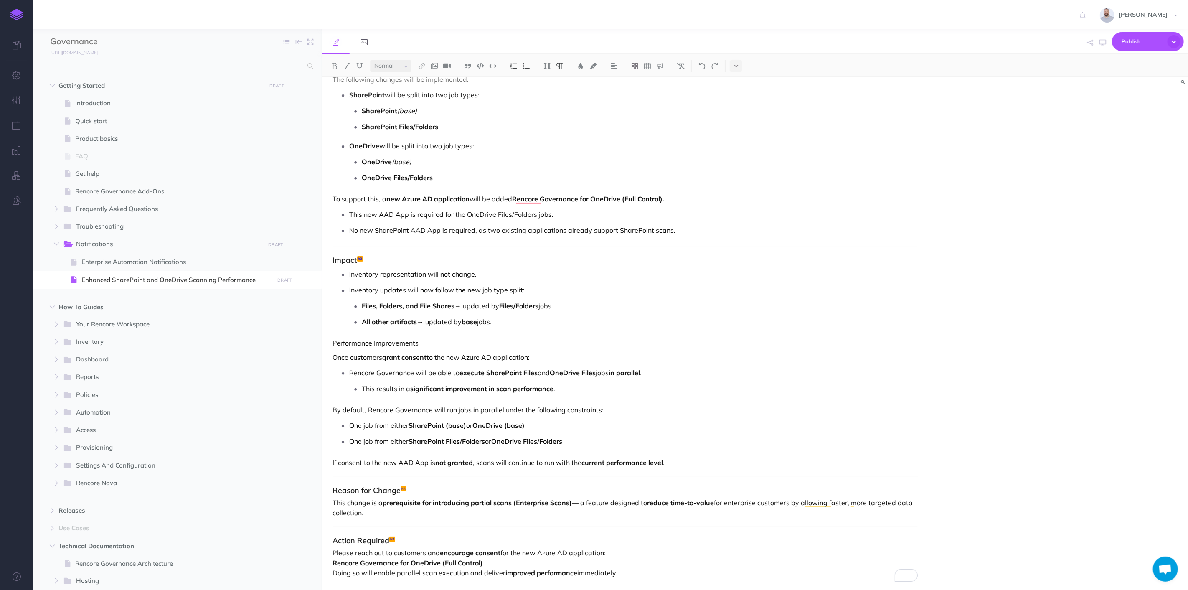
scroll to position [110, 0]
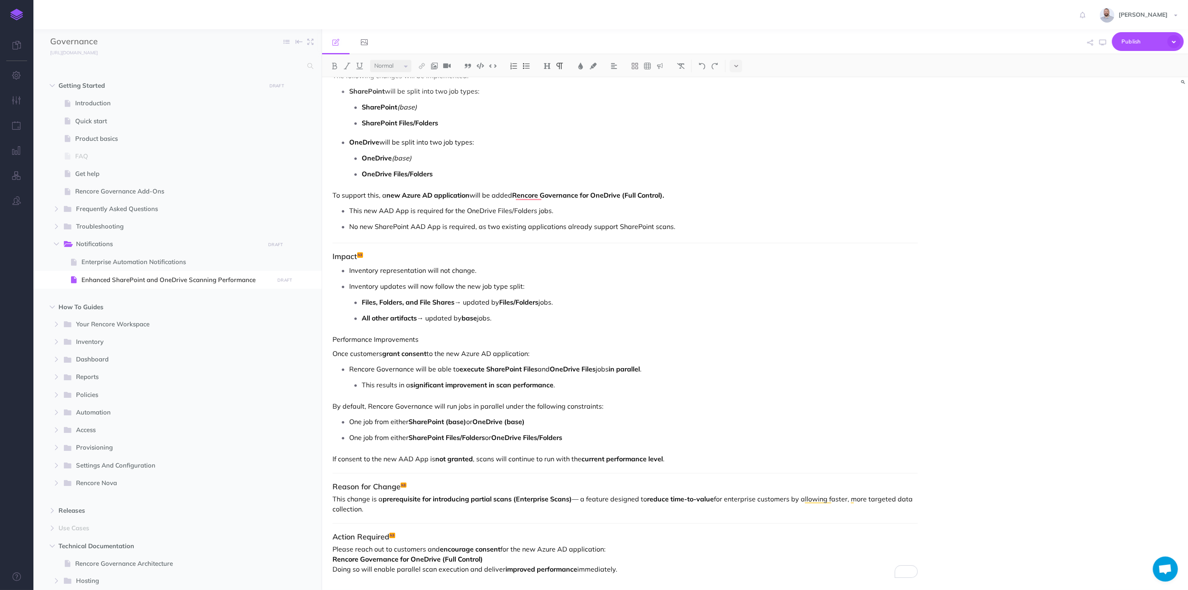
click at [804, 224] on p "No new SharePoint AAD App is required, as two existing applications already sup…" at bounding box center [633, 226] width 569 height 13
click at [443, 244] on div "Enhanced SharePoint and OneDrive Scanning Performance Timeline: Rolling out CW …" at bounding box center [625, 278] width 606 height 623
drag, startPoint x: 822, startPoint y: 223, endPoint x: 830, endPoint y: 247, distance: 24.7
click at [831, 249] on div "Enhanced SharePoint and OneDrive Scanning Performance Timeline: Rolling out CW …" at bounding box center [625, 278] width 606 height 623
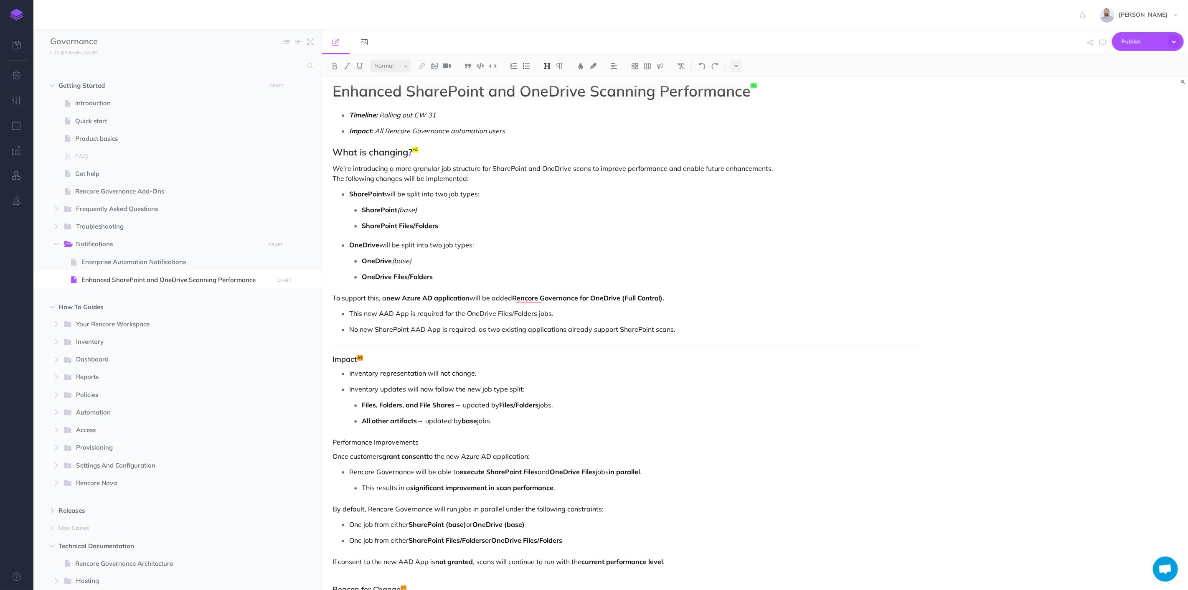
scroll to position [0, 0]
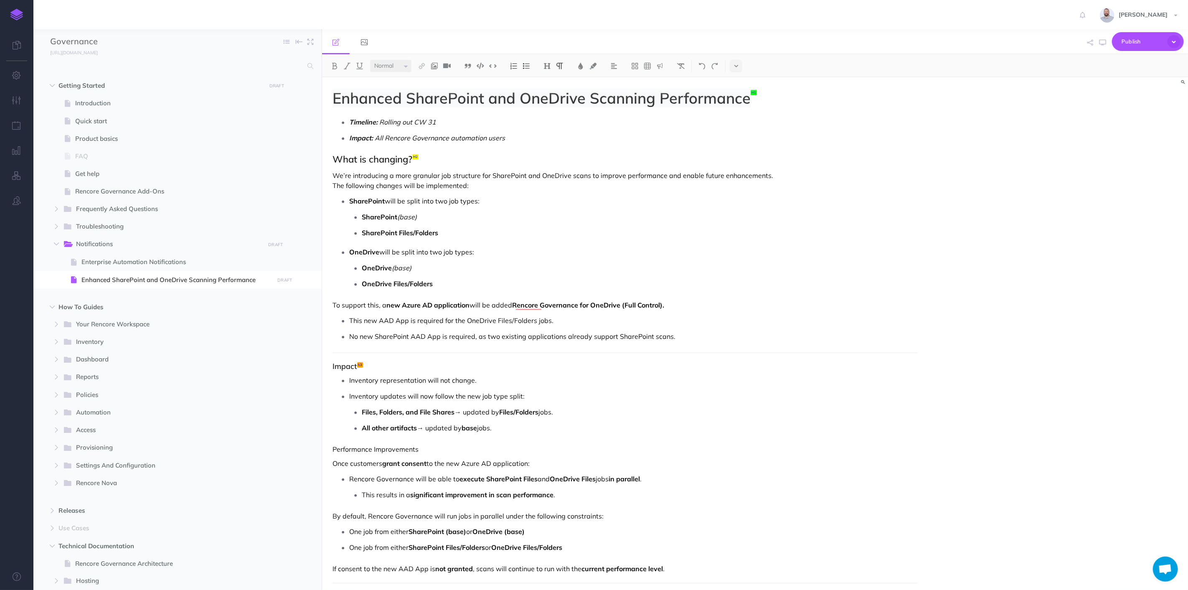
drag, startPoint x: 760, startPoint y: 339, endPoint x: 768, endPoint y: 342, distance: 7.5
click at [768, 342] on p "No new SharePoint AAD App is required, as two existing applications already sup…" at bounding box center [633, 336] width 569 height 13
click at [686, 360] on div "Enhanced SharePoint and OneDrive Scanning Performance Timeline: Rolling out CW …" at bounding box center [625, 388] width 606 height 623
drag, startPoint x: 683, startPoint y: 354, endPoint x: 679, endPoint y: 345, distance: 10.3
click at [679, 345] on div "Enhanced SharePoint and OneDrive Scanning Performance Timeline: Rolling out CW …" at bounding box center [625, 388] width 606 height 623
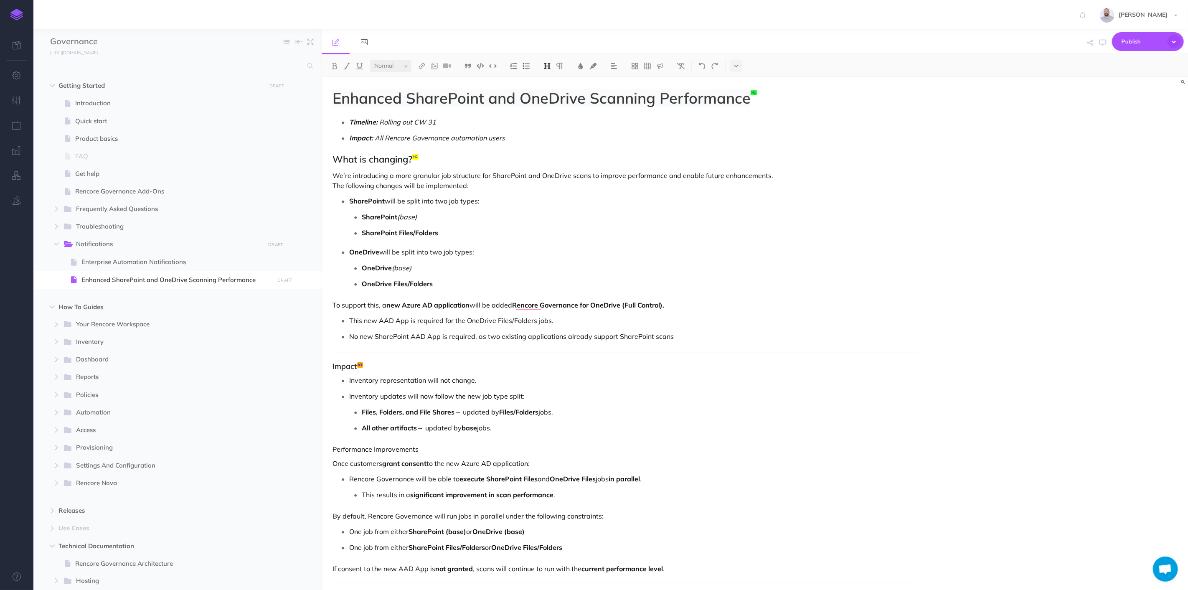
click at [697, 320] on p "This new AAD App is required for the OneDrive Files/Folders jobs." at bounding box center [633, 320] width 569 height 13
drag, startPoint x: 692, startPoint y: 336, endPoint x: 695, endPoint y: 350, distance: 14.8
click at [695, 350] on div "Enhanced SharePoint and OneDrive Scanning Performance Timeline: Rolling out CW …" at bounding box center [625, 388] width 606 height 623
click at [738, 63] on icon at bounding box center [737, 66] width 4 height 6
click at [739, 139] on button at bounding box center [736, 143] width 13 height 13
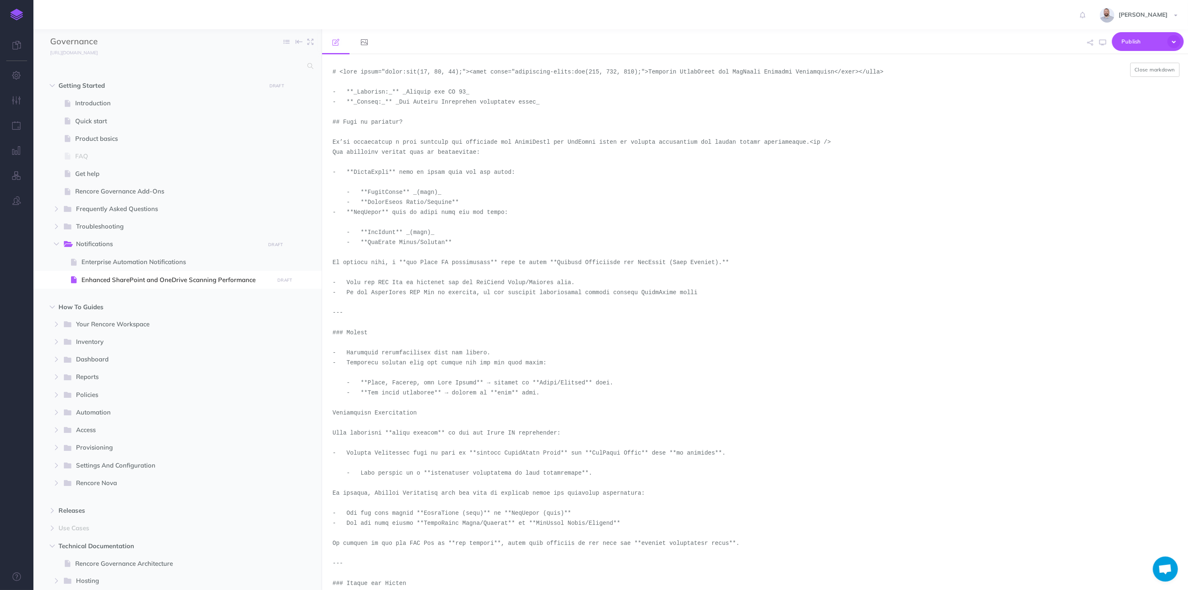
drag, startPoint x: 345, startPoint y: 315, endPoint x: 322, endPoint y: 313, distance: 22.7
click at [322, 313] on textarea "To enrich screen reader interactions, please activate Accessibility in Grammarl…" at bounding box center [755, 322] width 866 height 536
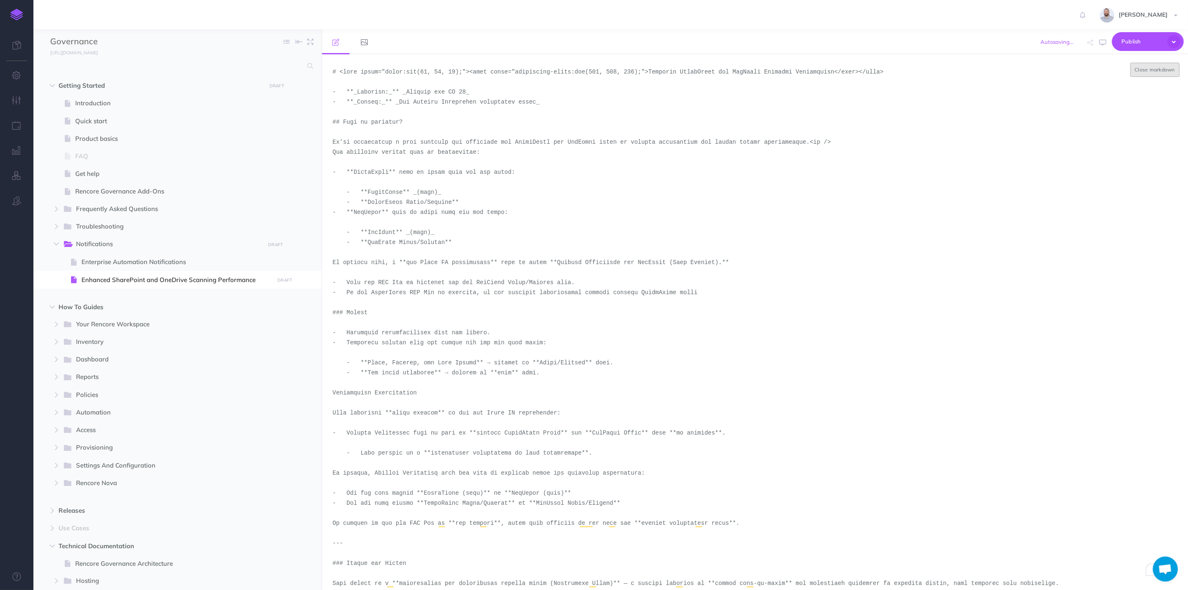
type textarea "# <lore ipsum="dolor:sit(82, 85, 64);"><amet conse="adipiscing-elits:doe(597, 0…"
click at [1150, 66] on button "Close markdown" at bounding box center [1156, 70] width 50 height 14
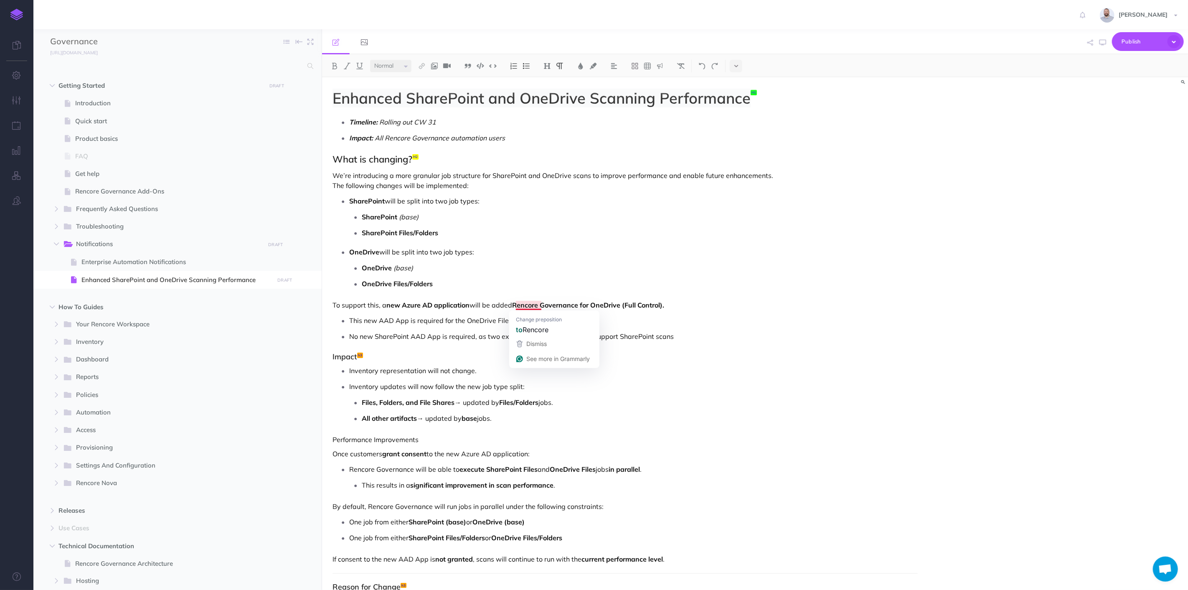
click at [514, 306] on p "To support this, a new Azure AD application will be added Rencore Governance fo…" at bounding box center [625, 305] width 585 height 10
select select "null"
drag, startPoint x: 421, startPoint y: 440, endPoint x: 331, endPoint y: 443, distance: 90.3
click at [331, 443] on div "Enhanced SharePoint and OneDrive Scanning Performance Timeline: Rolling out CW …" at bounding box center [625, 384] width 606 height 614
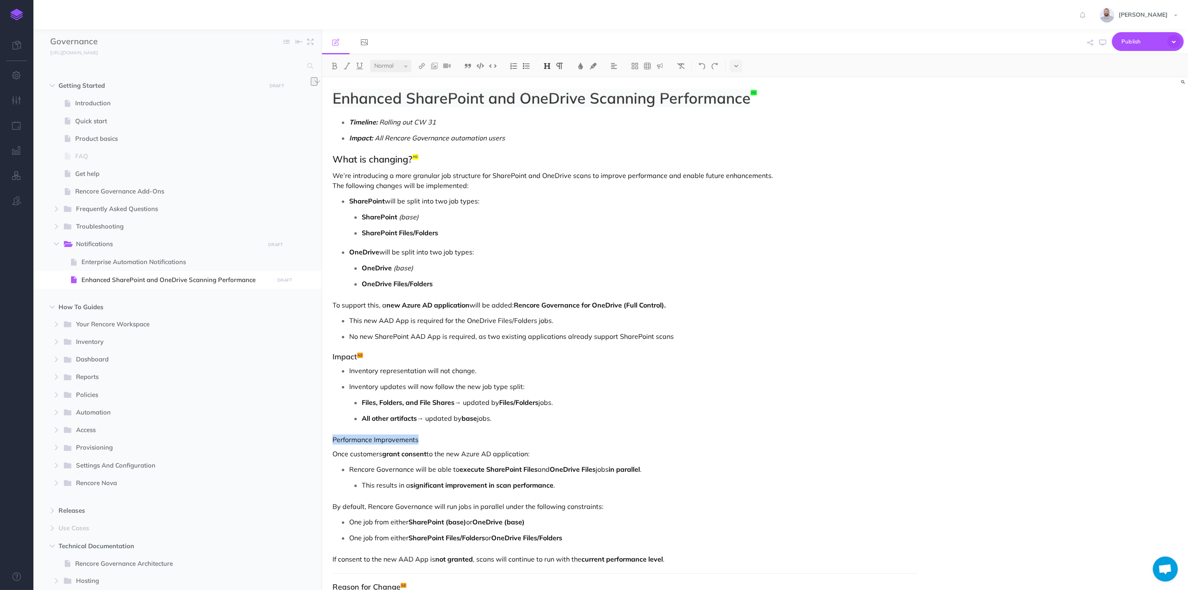
click at [549, 61] on button at bounding box center [547, 66] width 13 height 13
click at [547, 115] on button "H4" at bounding box center [547, 118] width 13 height 13
click at [546, 64] on img at bounding box center [548, 66] width 8 height 7
click at [552, 104] on button "H3" at bounding box center [547, 105] width 13 height 13
click at [528, 391] on p "Inventory updates will now follow the new job type split:" at bounding box center [633, 386] width 569 height 13
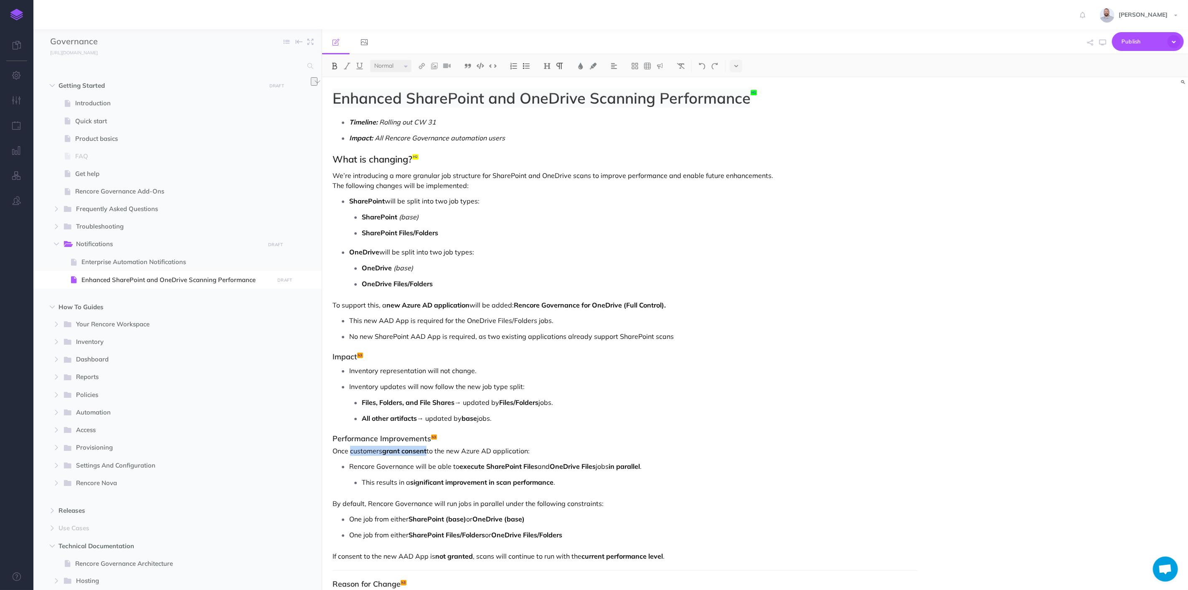
drag, startPoint x: 428, startPoint y: 451, endPoint x: 351, endPoint y: 449, distance: 77.3
click at [351, 449] on p "Once customers grant consent to the new Azure AD application:" at bounding box center [625, 451] width 585 height 10
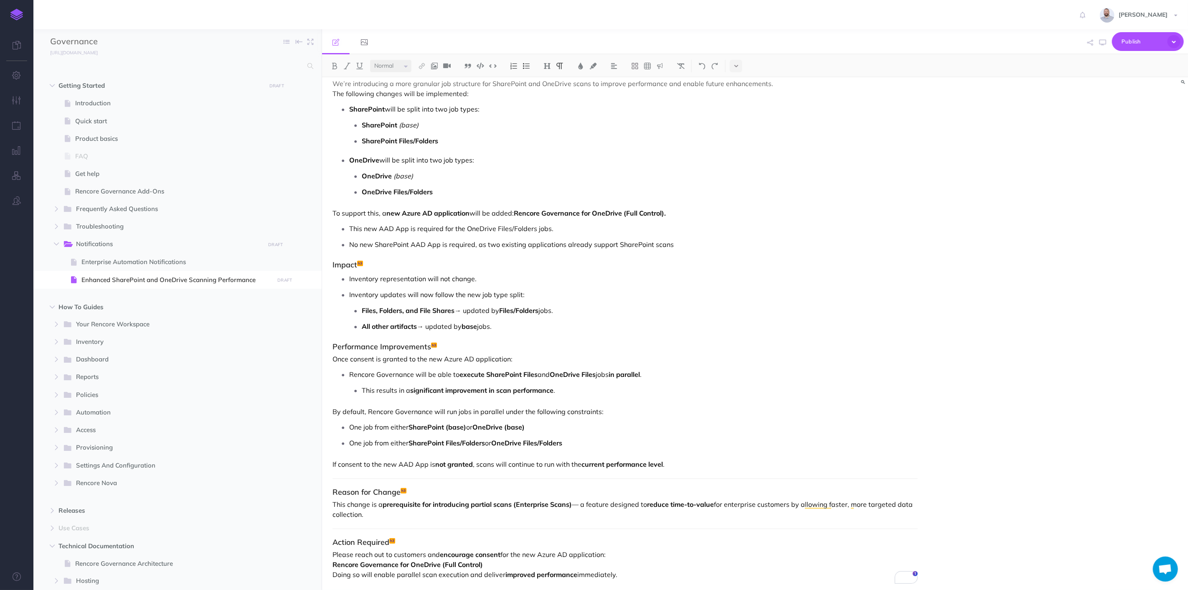
scroll to position [98, 0]
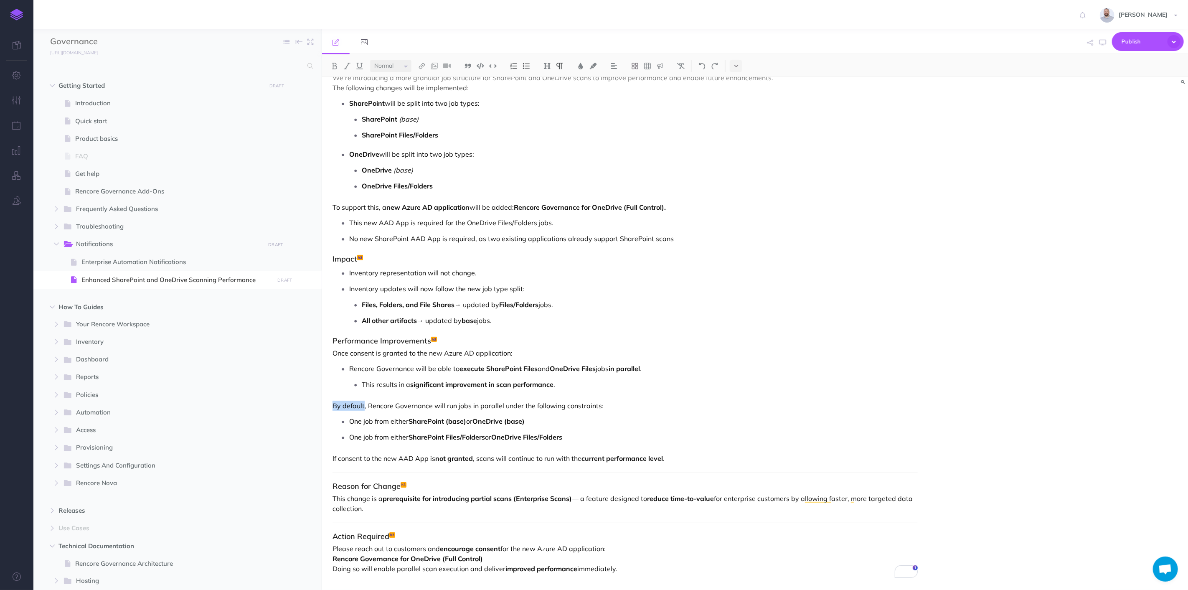
drag, startPoint x: 364, startPoint y: 403, endPoint x: 334, endPoint y: 405, distance: 29.7
click at [334, 405] on p "By default, Rencore Governance will run jobs in parallel under the following co…" at bounding box center [625, 406] width 585 height 10
click at [555, 426] on p "One job from either SharePoint (base) or OneDrive (base)" at bounding box center [633, 421] width 569 height 13
click at [570, 436] on p "One job from either SharePoint Files/Folders or OneDrive Files/Folders" at bounding box center [633, 437] width 569 height 13
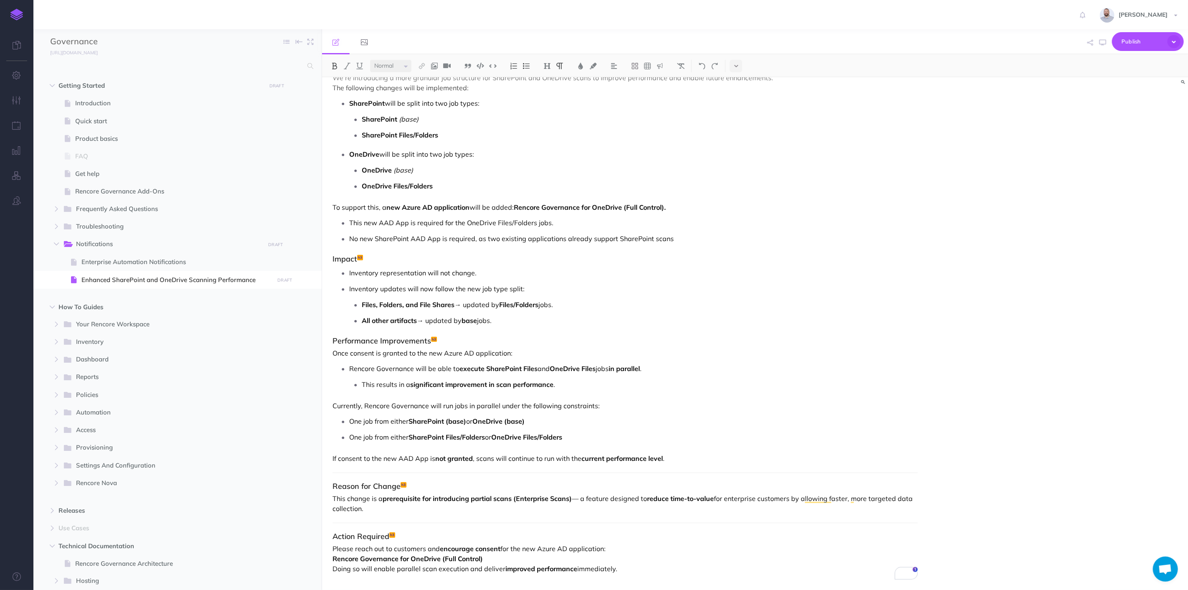
click at [649, 366] on p "Rencore Governance will be able to execute SharePoint Files and OneDrive Files …" at bounding box center [633, 368] width 569 height 13
drag, startPoint x: 612, startPoint y: 368, endPoint x: 682, endPoint y: 367, distance: 69.4
click at [682, 367] on p "Rencore Governance will be able to execute SharePoint Files and OneDrive Files …" at bounding box center [633, 368] width 569 height 13
click at [332, 65] on img at bounding box center [335, 66] width 8 height 7
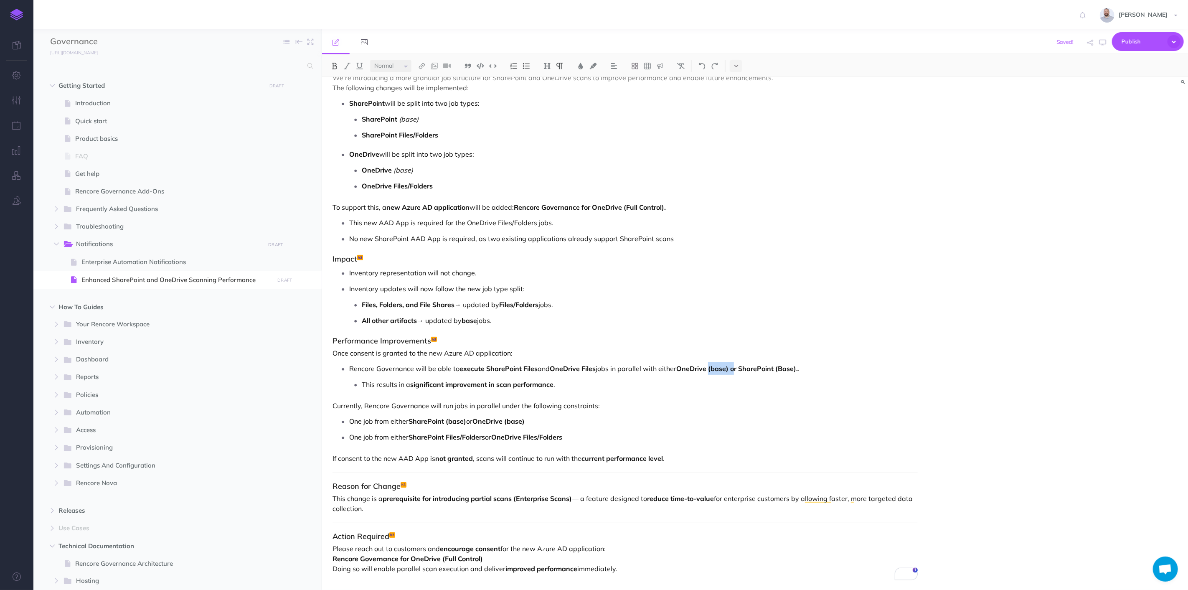
drag, startPoint x: 711, startPoint y: 367, endPoint x: 734, endPoint y: 369, distance: 23.0
click at [734, 369] on strong "OneDrive (base) or SharePoint (Base)." at bounding box center [738, 368] width 122 height 8
click at [335, 64] on img at bounding box center [335, 66] width 8 height 7
click at [346, 63] on img at bounding box center [347, 66] width 8 height 7
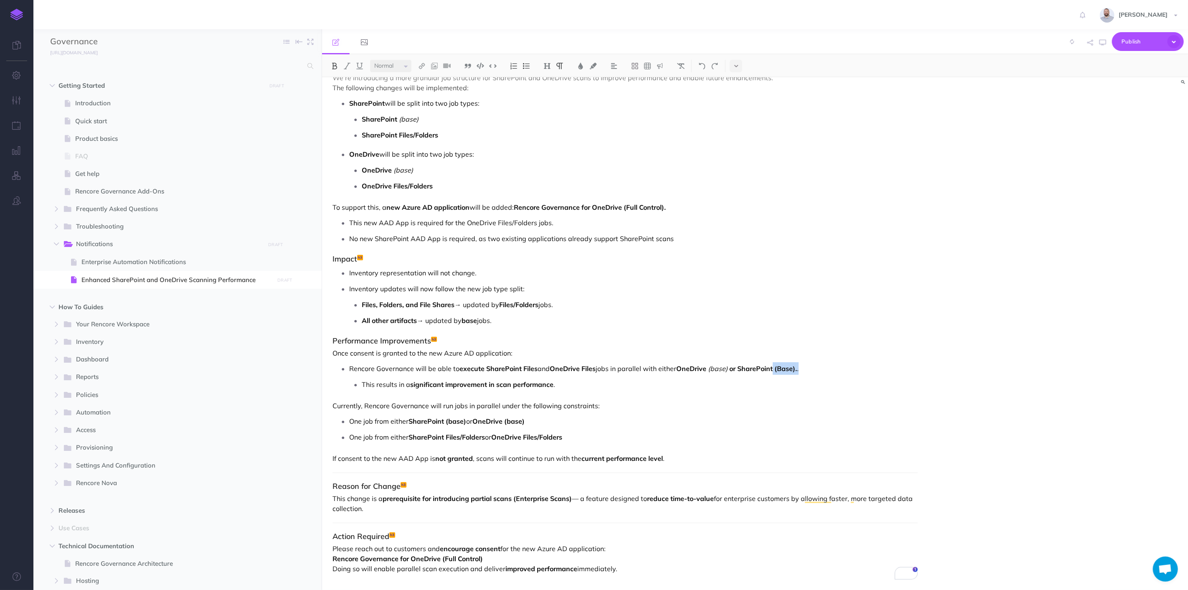
drag, startPoint x: 778, startPoint y: 370, endPoint x: 803, endPoint y: 371, distance: 25.5
click at [803, 371] on p "Rencore Governance will be able to execute SharePoint Files and OneDrive Files …" at bounding box center [633, 368] width 569 height 13
click at [347, 61] on button at bounding box center [347, 66] width 13 height 13
click at [338, 64] on img at bounding box center [335, 66] width 8 height 7
click at [825, 371] on p "Rencore Governance will be able to execute SharePoint Files and OneDrive Files …" at bounding box center [633, 368] width 569 height 13
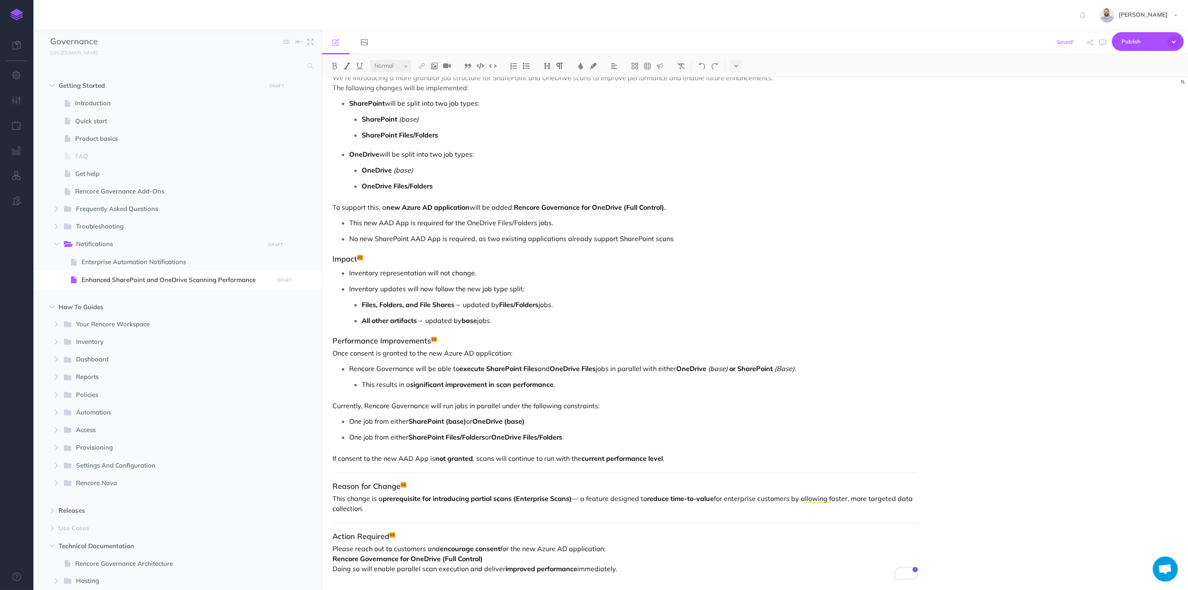
scroll to position [95, 0]
click at [346, 64] on img at bounding box center [347, 66] width 8 height 7
click at [616, 397] on div "Enhanced SharePoint and OneDrive Scanning Performance Timeline: Rolling out CW …" at bounding box center [625, 285] width 606 height 611
click at [651, 440] on p "One job from either SharePoint Files/Folders or OneDrive Files/Folders" at bounding box center [633, 437] width 569 height 13
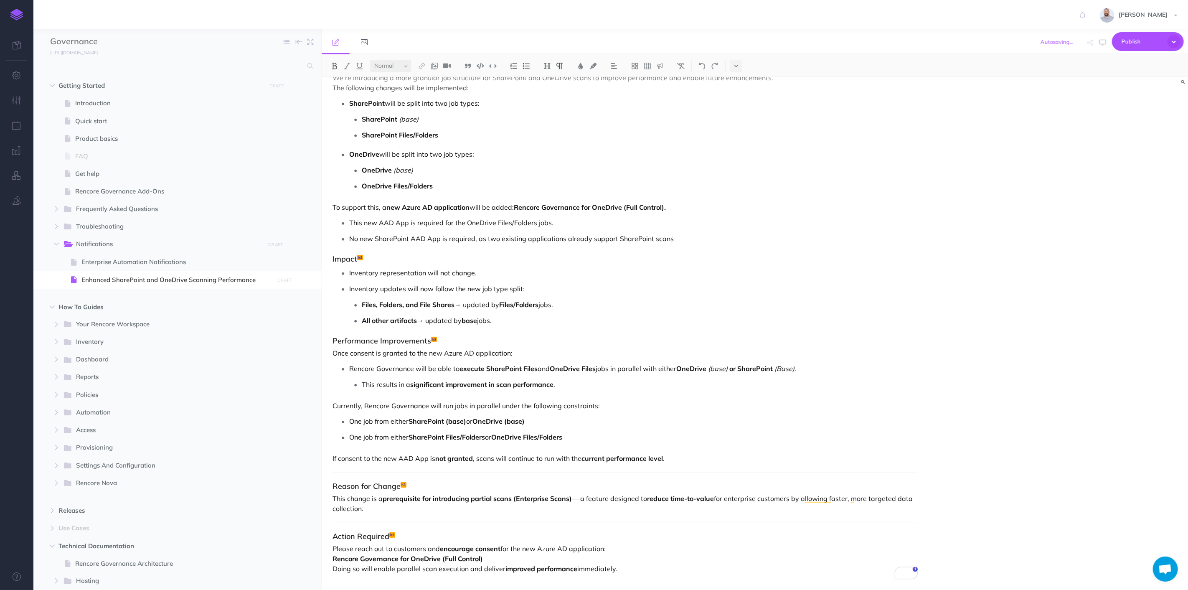
click at [585, 445] on div "Enhanced SharePoint and OneDrive Scanning Performance Timeline: Rolling out CW …" at bounding box center [625, 285] width 606 height 611
click at [328, 456] on div "Enhanced SharePoint and OneDrive Scanning Performance Timeline: Rolling out CW …" at bounding box center [625, 285] width 606 height 611
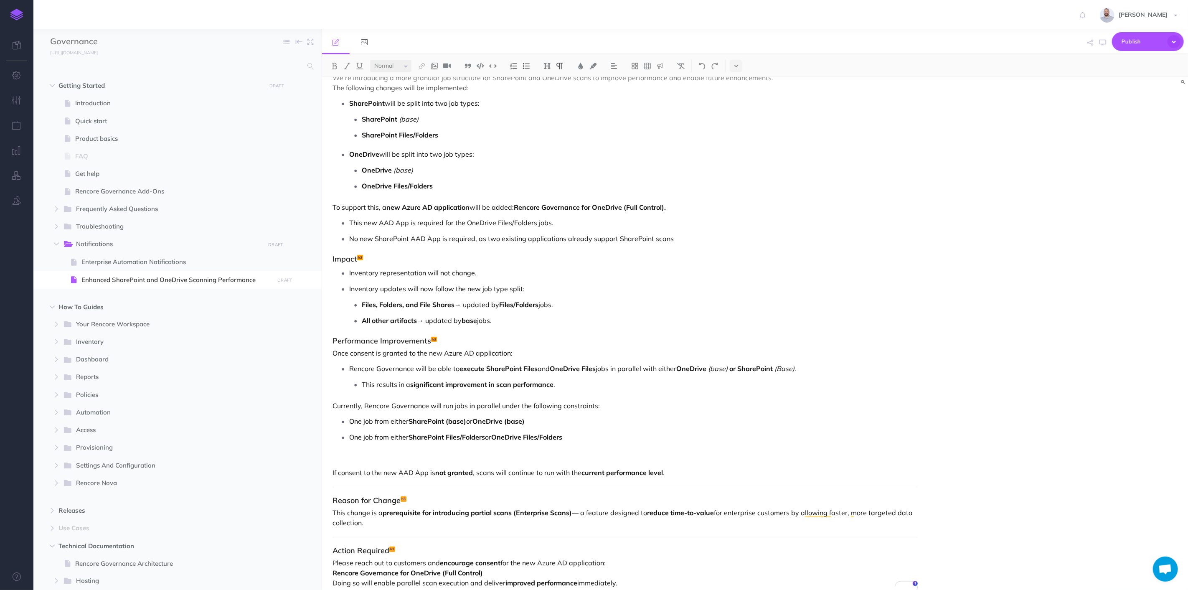
click at [351, 451] on div "Enhanced SharePoint and OneDrive Scanning Performance Timeline: Rolling out CW …" at bounding box center [625, 292] width 606 height 625
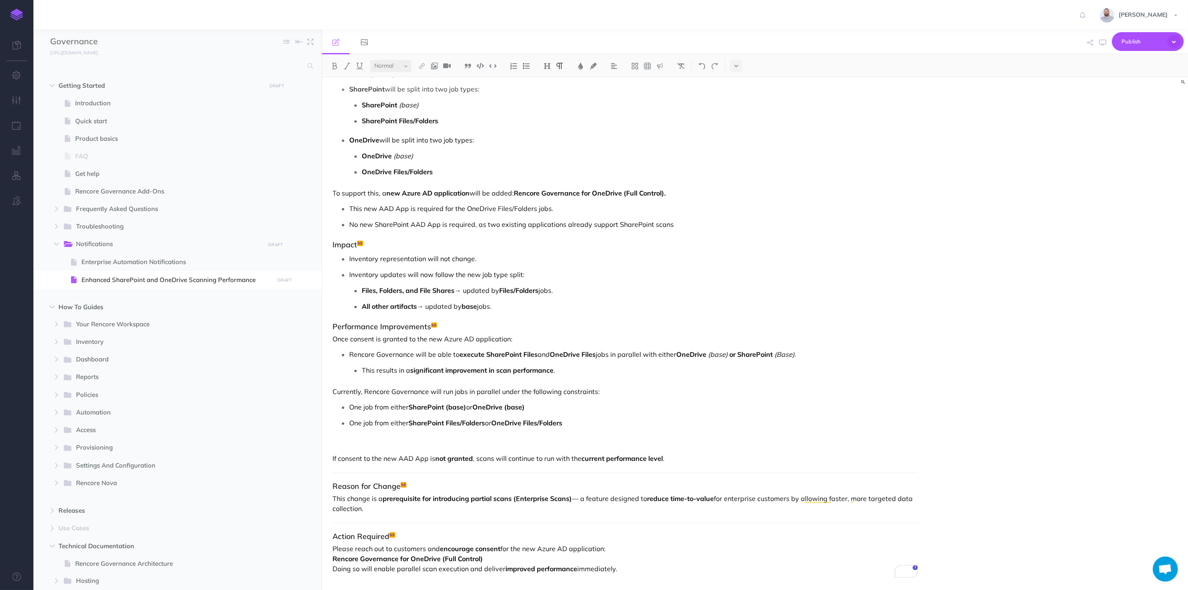
scroll to position [113, 0]
click at [738, 65] on icon at bounding box center [737, 66] width 4 height 6
click at [735, 141] on img at bounding box center [736, 143] width 8 height 5
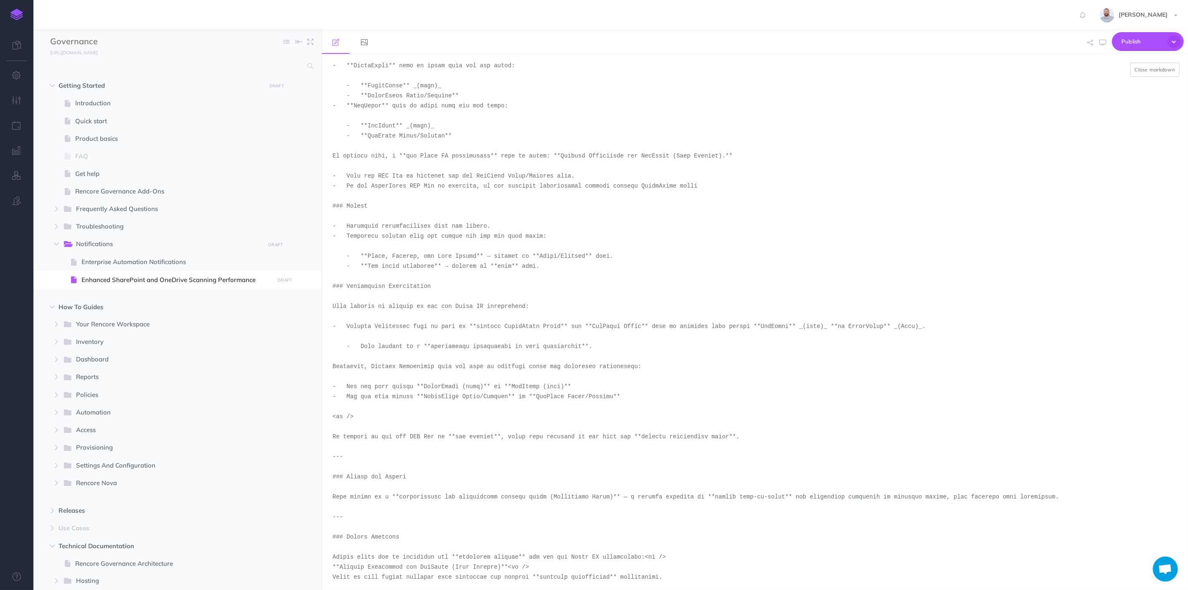
scroll to position [111, 0]
click at [339, 453] on textarea "To enrich screen reader interactions, please activate Accessibility in Grammarl…" at bounding box center [755, 322] width 866 height 536
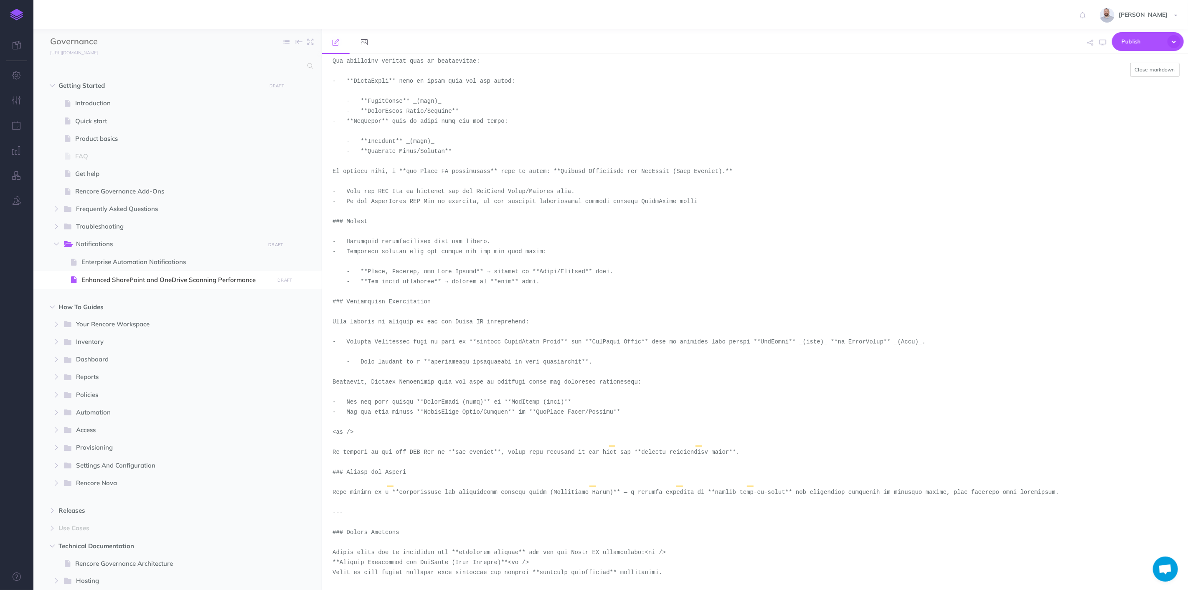
scroll to position [0, 0]
click at [336, 508] on textarea "To enrich screen reader interactions, please activate Accessibility in Grammarl…" at bounding box center [755, 322] width 866 height 536
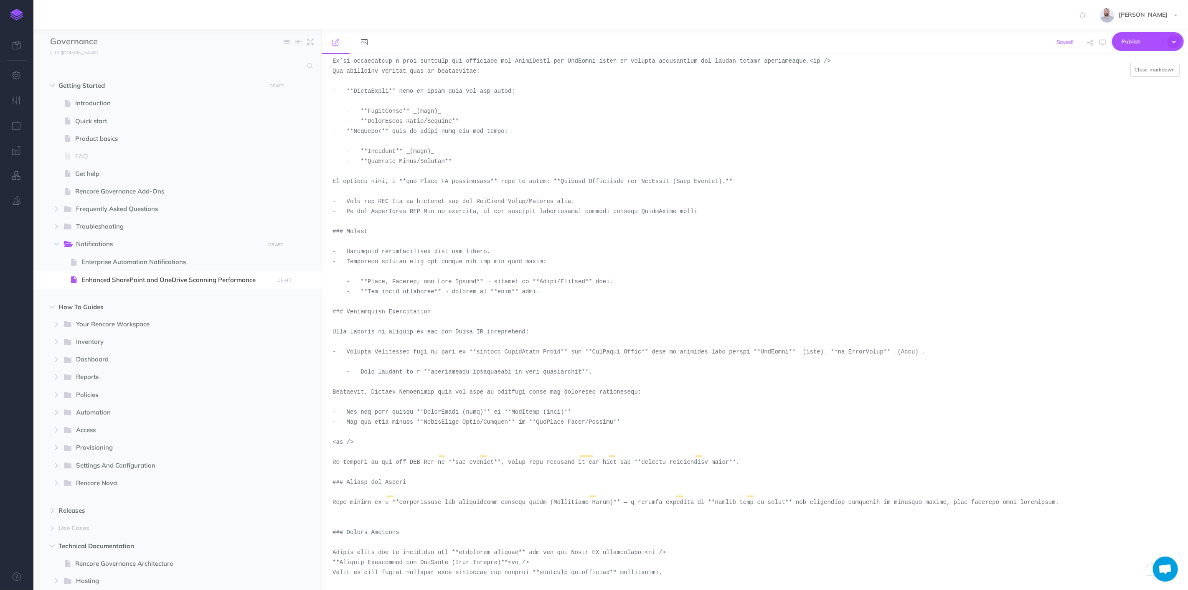
scroll to position [81, 0]
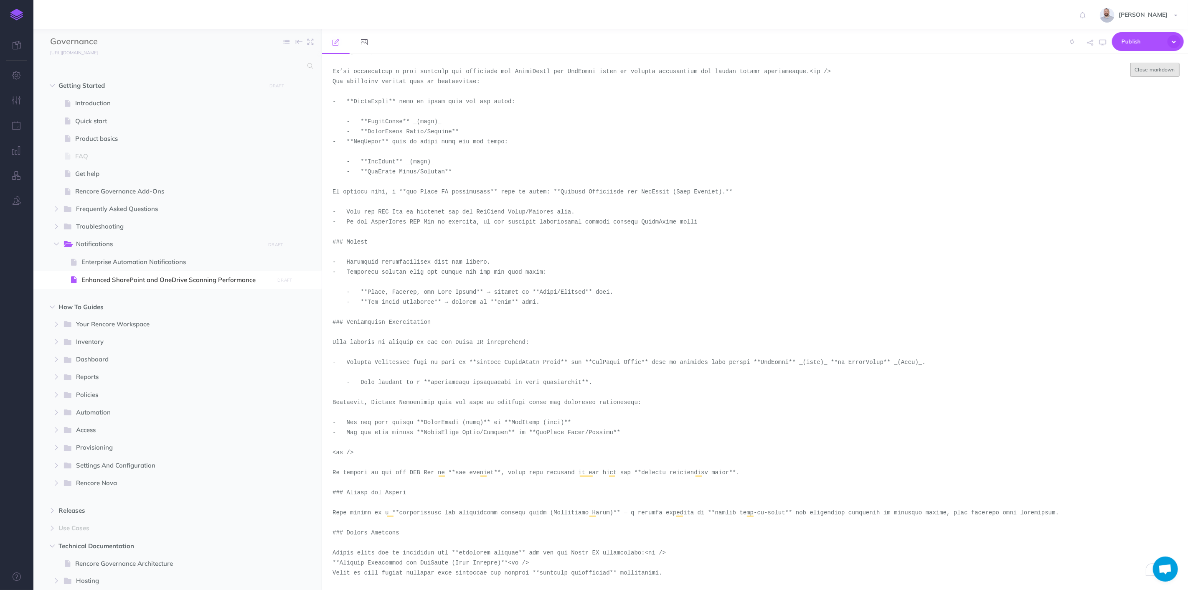
type textarea "# <span style="color:rgb(52, 52, 52);"><span style="background-color:rgb(249, 2…"
click at [1155, 73] on button "Close markdown" at bounding box center [1156, 70] width 50 height 14
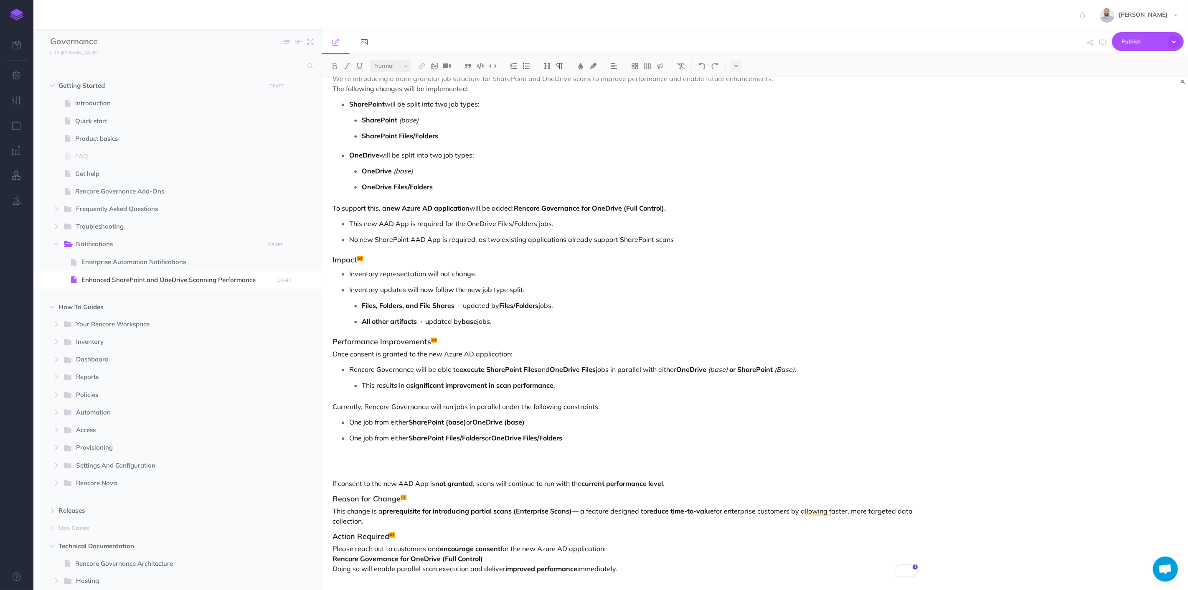
click at [370, 465] on p "To enrich screen reader interactions, please activate Accessibility in Grammarl…" at bounding box center [625, 464] width 585 height 20
drag, startPoint x: 516, startPoint y: 511, endPoint x: 574, endPoint y: 510, distance: 58.1
click at [574, 510] on p "This change is a prerequisite for introducing partial scans (Enterprise Scans) …" at bounding box center [625, 516] width 585 height 20
click at [347, 65] on img at bounding box center [347, 66] width 8 height 7
click at [335, 65] on img at bounding box center [335, 66] width 8 height 7
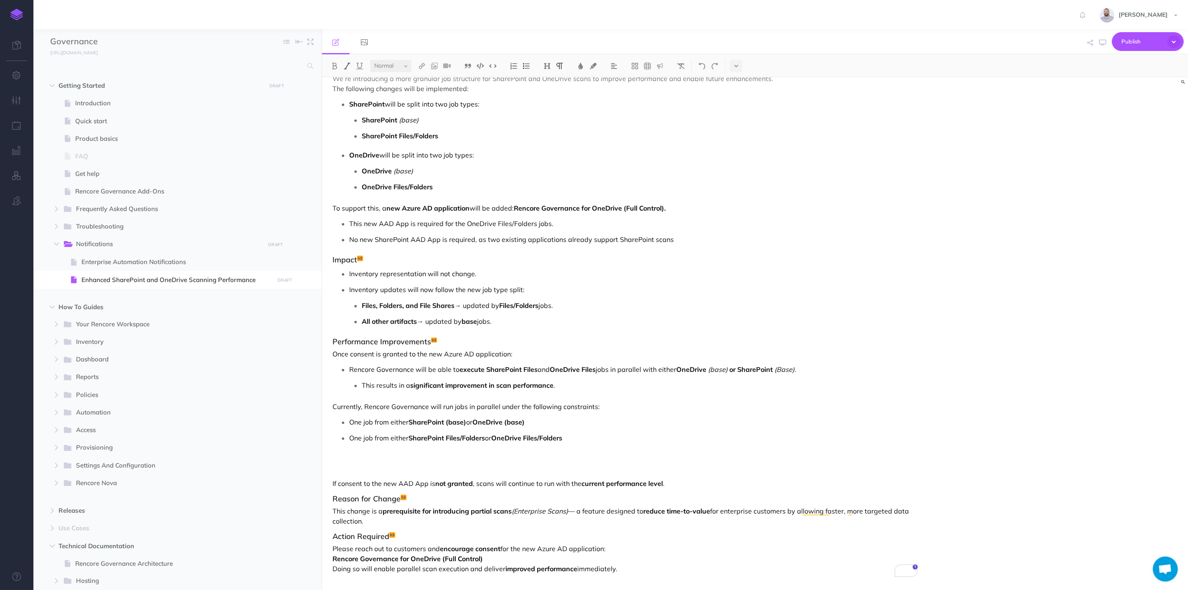
click at [653, 517] on p "This change is a prerequisite for introducing partial scans (Enterprise Scans) …" at bounding box center [625, 516] width 585 height 20
click at [579, 508] on p "This change is a prerequisite for introducing partial scans (Enterprise Scans) …" at bounding box center [625, 516] width 585 height 20
drag, startPoint x: 711, startPoint y: 509, endPoint x: 794, endPoint y: 508, distance: 82.7
click at [794, 508] on p "This change is a prerequisite for introducing partial scans (Enterprise Scans) …" at bounding box center [625, 516] width 585 height 20
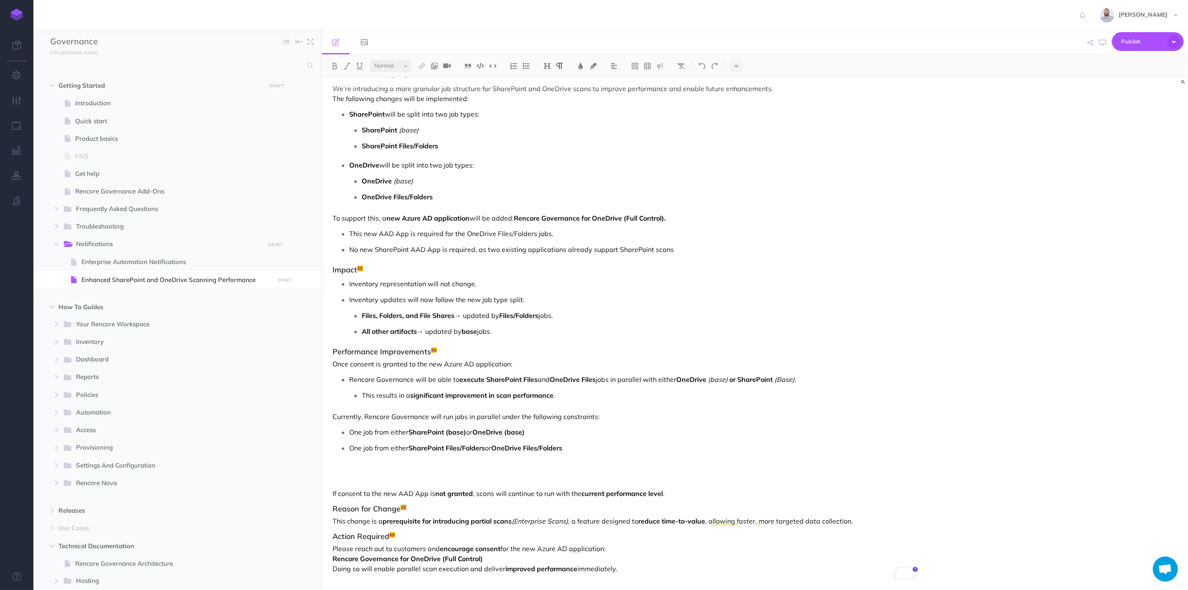
scroll to position [87, 0]
drag, startPoint x: 355, startPoint y: 548, endPoint x: 501, endPoint y: 544, distance: 146.7
click at [501, 544] on p "Please reach out to customers and encourage consent for the new Azure AD applic…" at bounding box center [625, 559] width 585 height 30
click at [333, 559] on strong "Rencore Governance for OneDrive (Full Control)" at bounding box center [408, 558] width 150 height 8
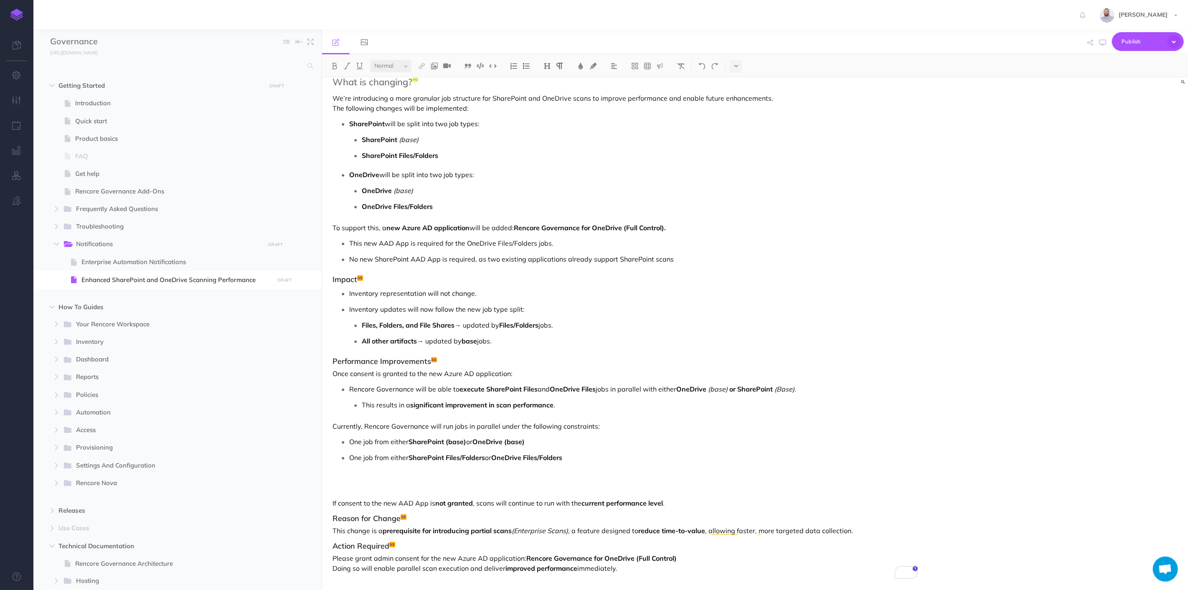
scroll to position [77, 0]
drag, startPoint x: 635, startPoint y: 559, endPoint x: 676, endPoint y: 560, distance: 41.0
click at [676, 560] on strong "Rencore Governance for OneDrive (Full Control)" at bounding box center [601, 558] width 150 height 8
click at [701, 553] on p "Please grant admin consent for the new Azure AD application: Rencore Governance…" at bounding box center [625, 563] width 585 height 20
click at [467, 567] on p "Please grant admin consent for the new Azure AD application: Rencore Governance…" at bounding box center [625, 563] width 585 height 20
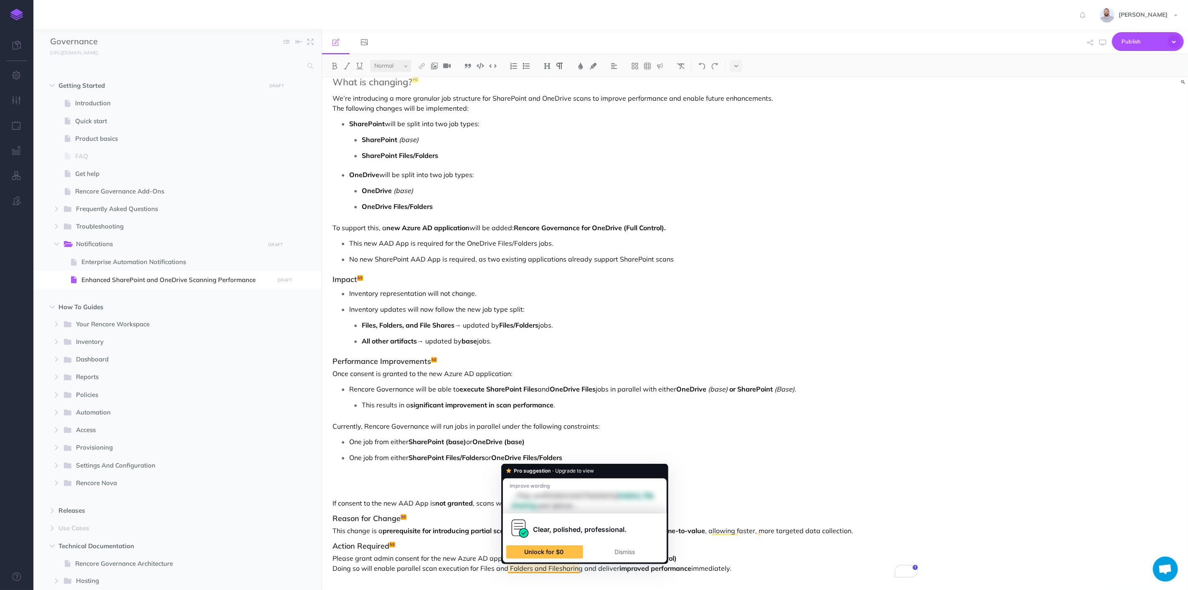
click at [547, 565] on p "Please grant admin consent for the new Azure AD application: Rencore Governance…" at bounding box center [625, 563] width 585 height 20
click at [545, 570] on p "Please grant admin consent for the new Azure AD application: Rencore Governance…" at bounding box center [625, 563] width 585 height 20
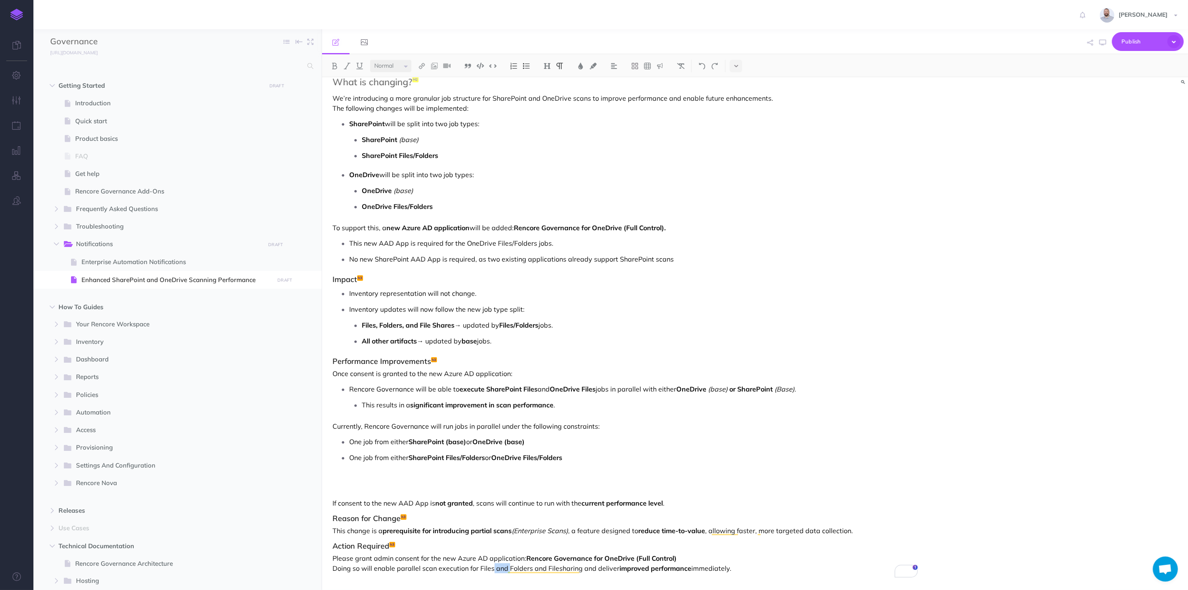
drag, startPoint x: 509, startPoint y: 567, endPoint x: 493, endPoint y: 567, distance: 16.3
click at [493, 567] on p "Please grant admin consent for the new Azure AD application: Rencore Governance…" at bounding box center [625, 563] width 585 height 20
click at [569, 567] on p "Please grant admin consent for the new Azure AD application: Rencore Governance…" at bounding box center [625, 563] width 585 height 20
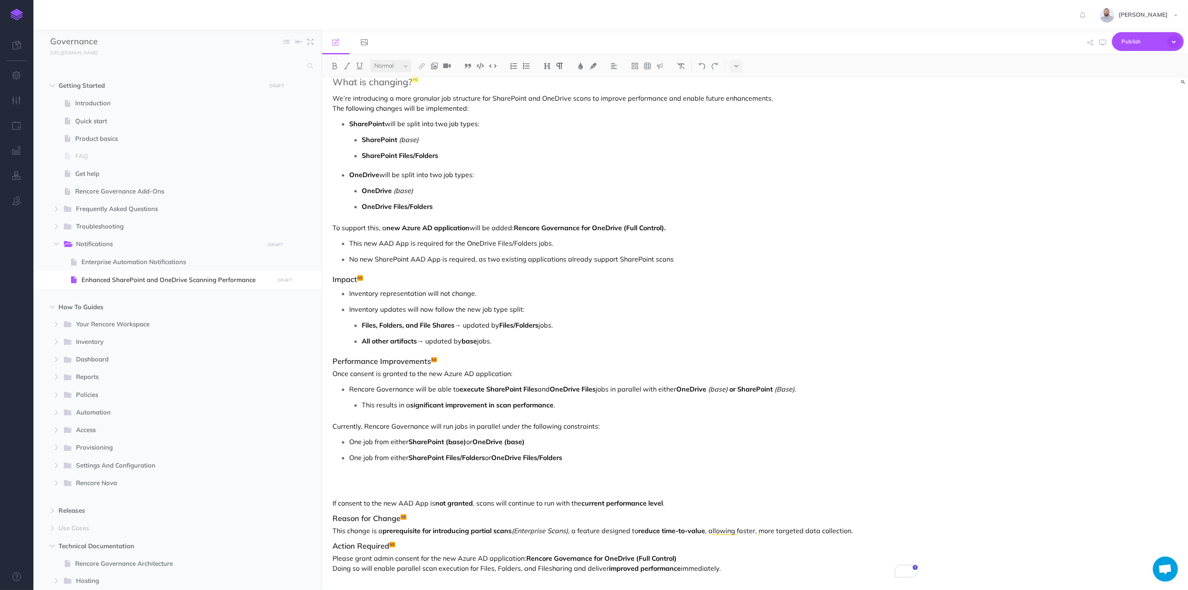
click at [548, 569] on p "Please grant admin consent for the new Azure AD application: Rencore Governance…" at bounding box center [625, 563] width 585 height 20
click at [725, 568] on p "Please grant admin consent for the new Azure AD application: Rencore Governance…" at bounding box center [625, 563] width 585 height 20
drag, startPoint x: 683, startPoint y: 567, endPoint x: 720, endPoint y: 569, distance: 37.7
click at [720, 569] on p "Please grant admin consent for the new Azure AD application: Rencore Governance…" at bounding box center [625, 563] width 585 height 20
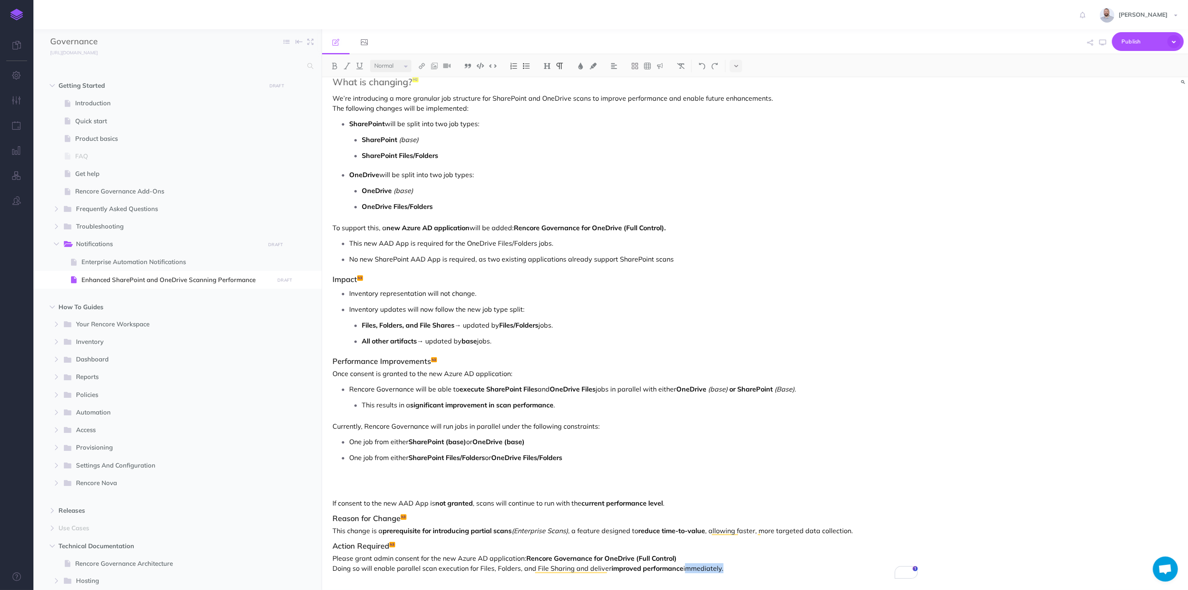
scroll to position [77, 0]
click at [754, 570] on p "Please grant admin consent for the new Azure AD application: Rencore Governance…" at bounding box center [625, 563] width 585 height 20
click at [378, 478] on p "To enrich screen reader interactions, please activate Accessibility in Grammarl…" at bounding box center [625, 484] width 585 height 20
click at [308, 277] on icon "button" at bounding box center [306, 280] width 7 height 10
click at [285, 333] on link "Settings" at bounding box center [282, 336] width 63 height 14
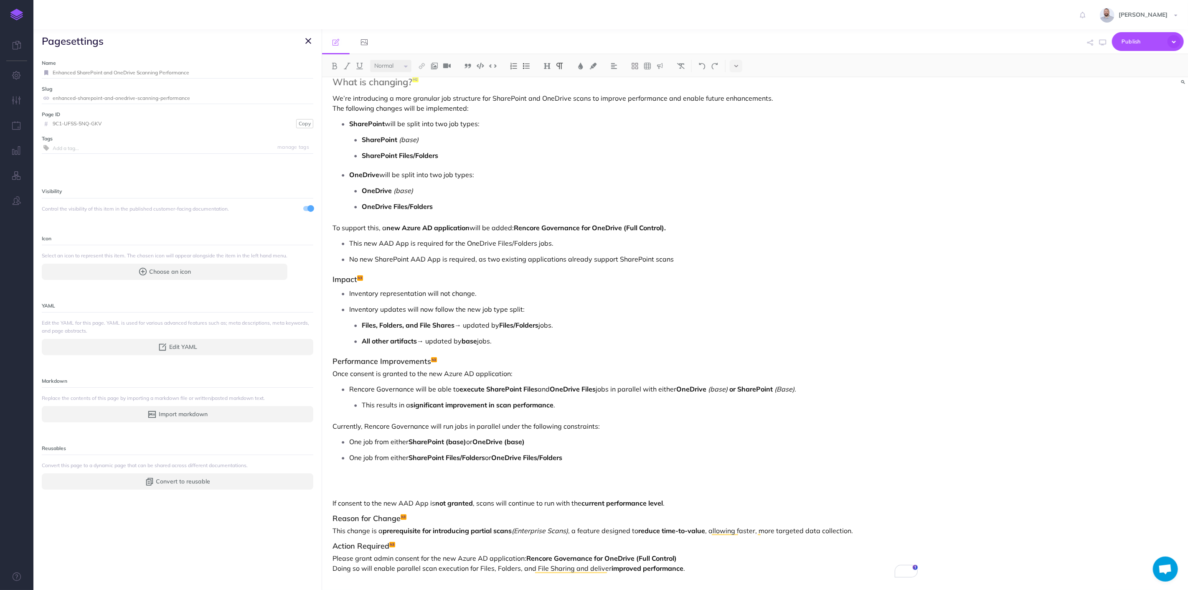
click at [303, 205] on div at bounding box center [308, 208] width 10 height 7
click at [312, 41] on button "button" at bounding box center [308, 41] width 10 height 10
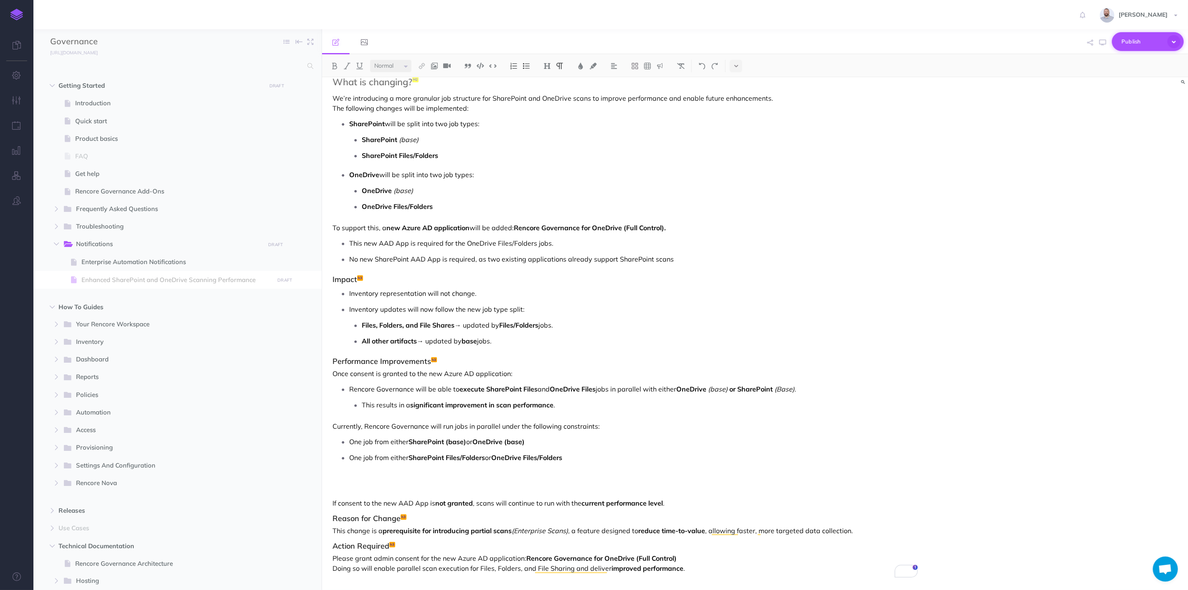
click at [1141, 38] on span "Publish" at bounding box center [1143, 41] width 42 height 13
click at [1144, 73] on p "Publish the currently selected page draft." at bounding box center [1134, 75] width 84 height 15
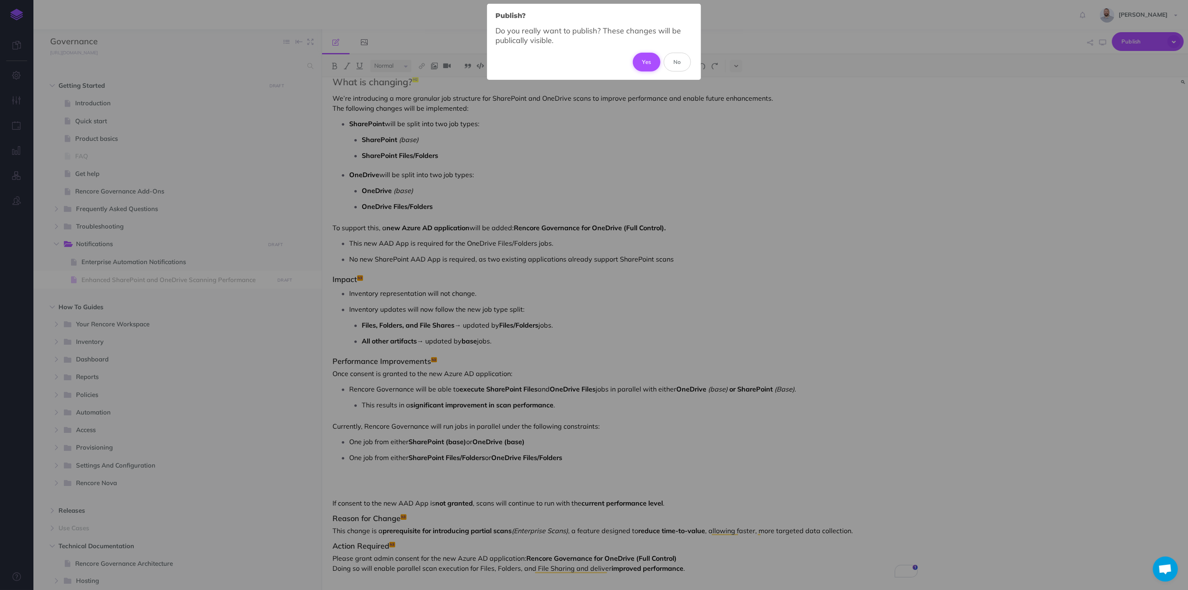
click at [646, 61] on button "Yes" at bounding box center [647, 62] width 28 height 18
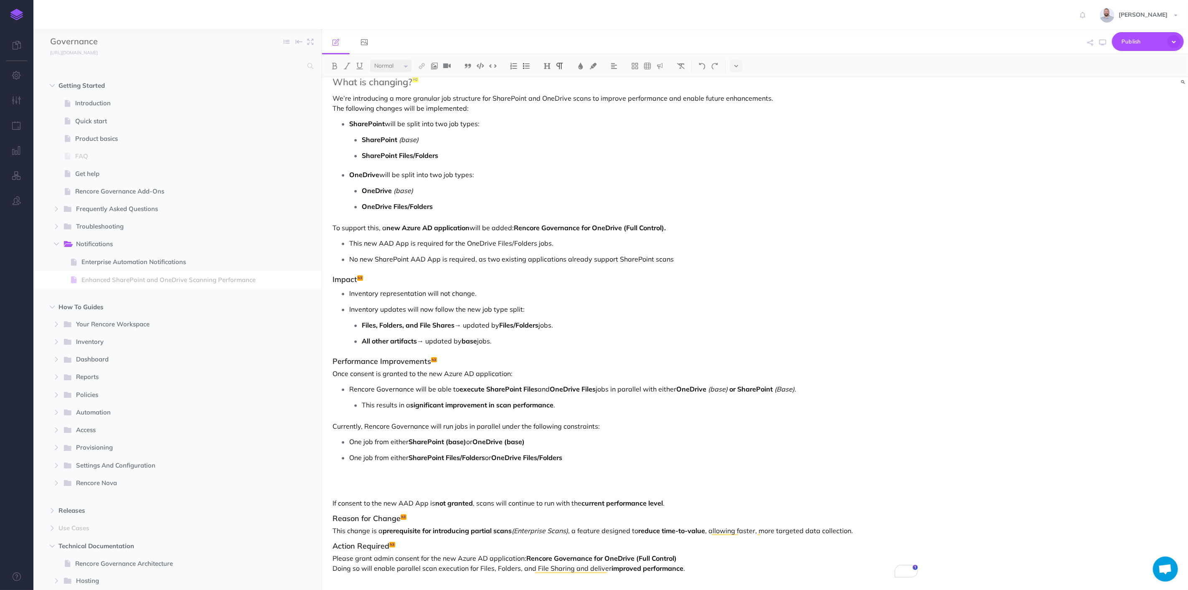
click at [741, 218] on div "Enhanced SharePoint and OneDrive Scanning Performance Timeline: Rolling out CW …" at bounding box center [625, 295] width 606 height 590
click at [365, 486] on p "To enrich screen reader interactions, please activate Accessibility in Grammarl…" at bounding box center [625, 484] width 585 height 20
click at [368, 477] on p "To enrich screen reader interactions, please activate Accessibility in Grammarl…" at bounding box center [625, 484] width 585 height 20
